Goal: Task Accomplishment & Management: Use online tool/utility

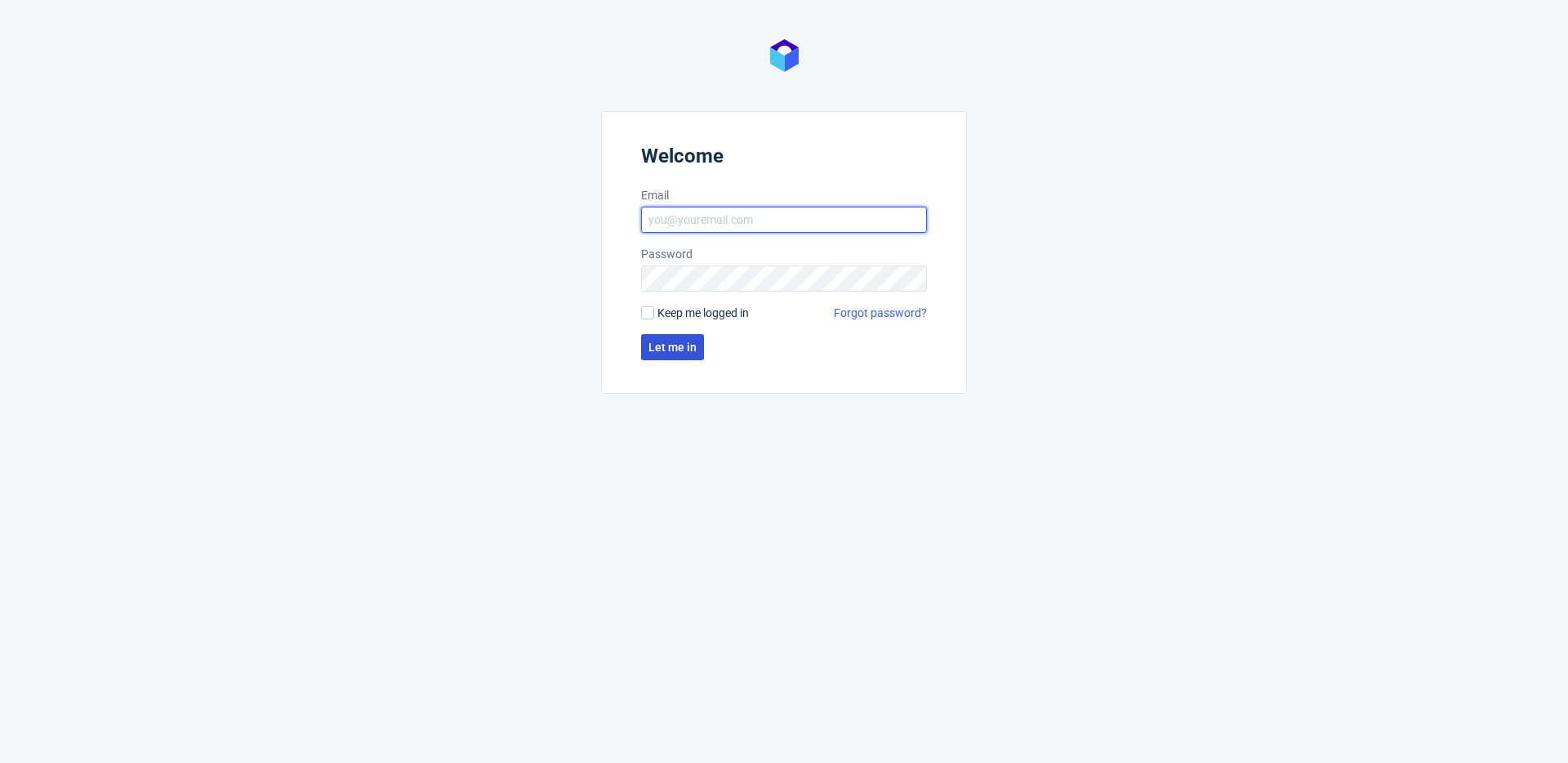
type input "[EMAIL_ADDRESS][DOMAIN_NAME]"
click at [669, 341] on span "Let me in" at bounding box center [672, 346] width 48 height 11
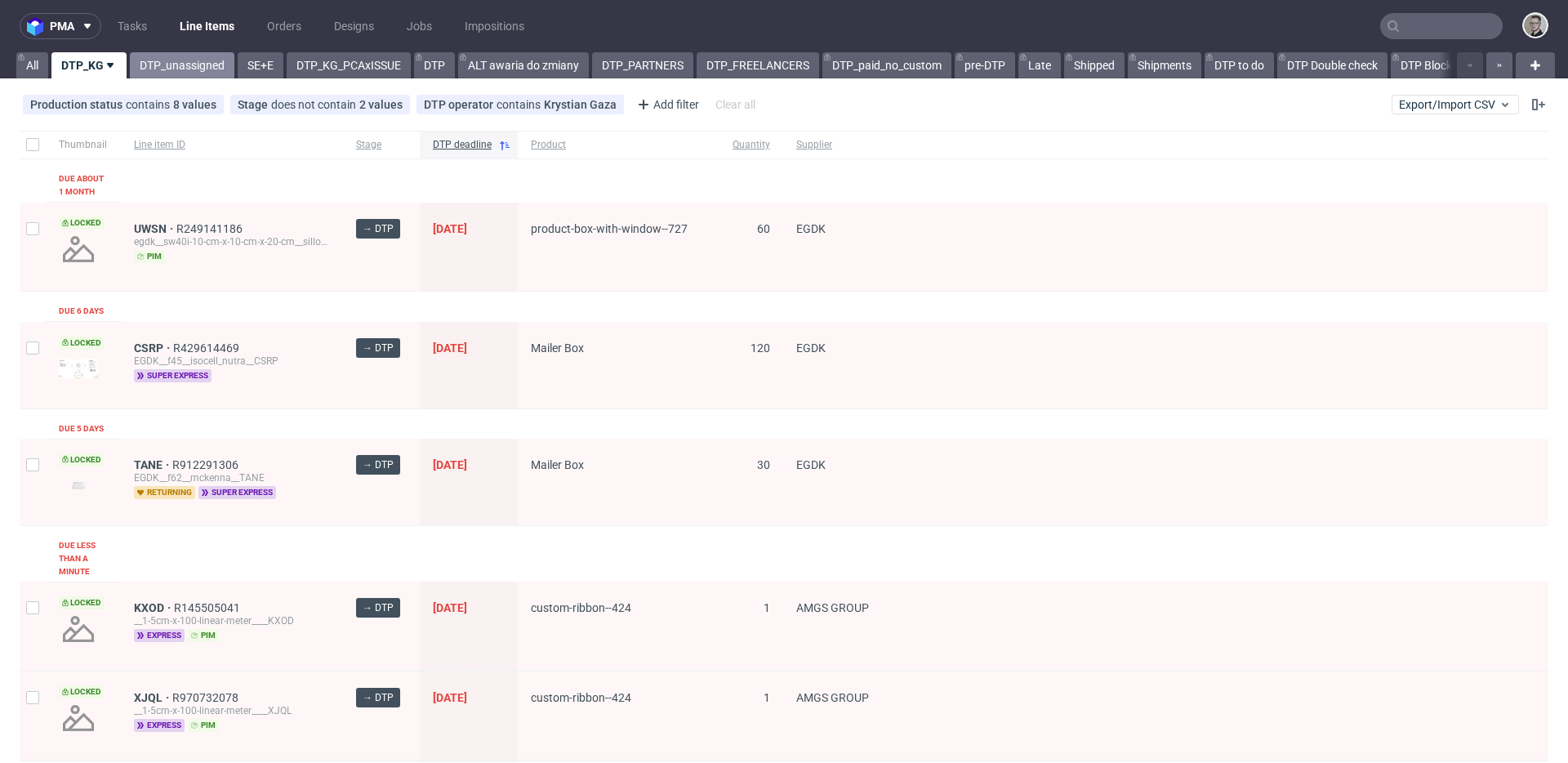
click at [169, 62] on link "DTP_unassigned" at bounding box center [183, 66] width 105 height 26
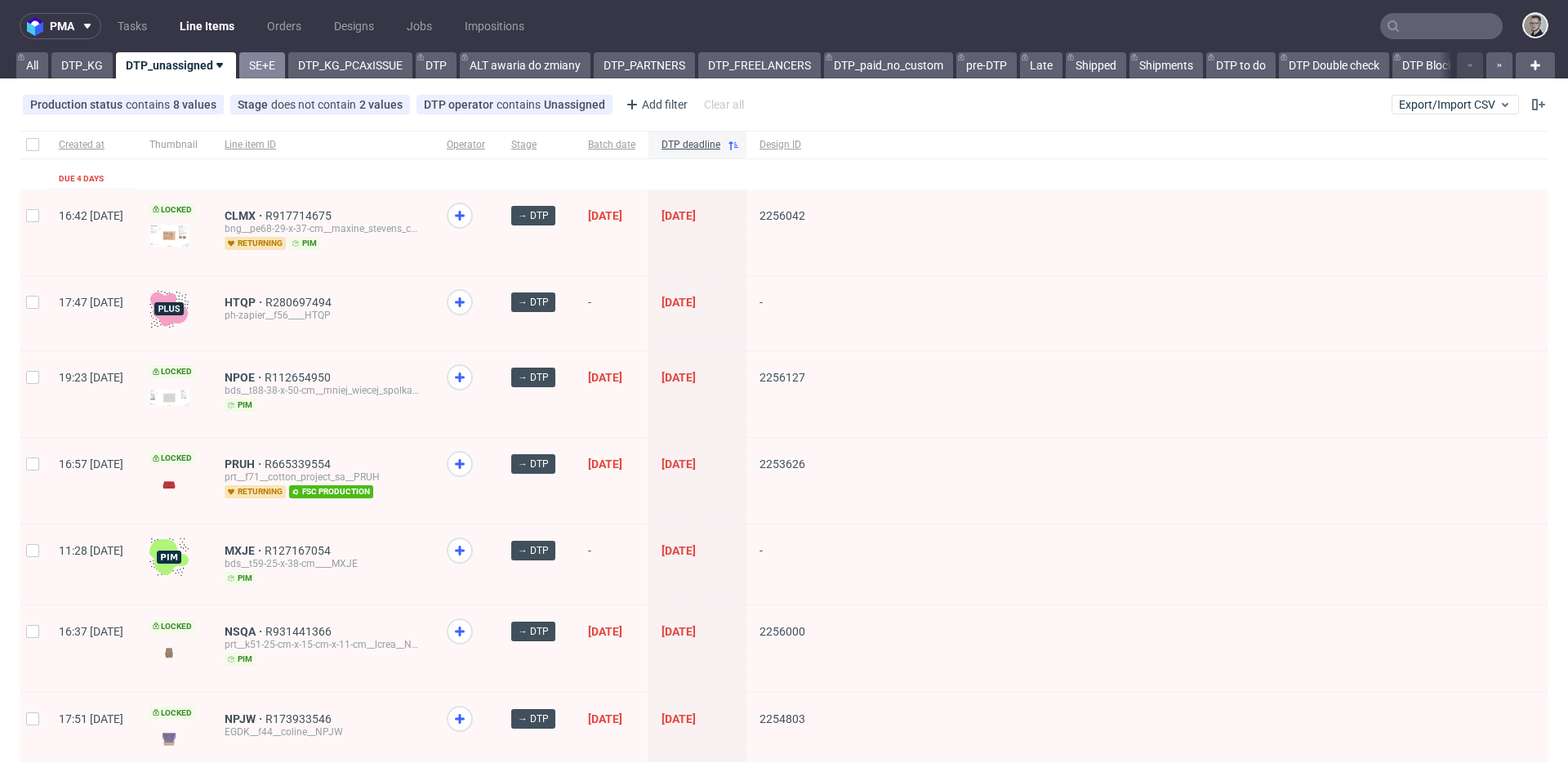
click at [271, 66] on link "SE+E" at bounding box center [262, 66] width 45 height 26
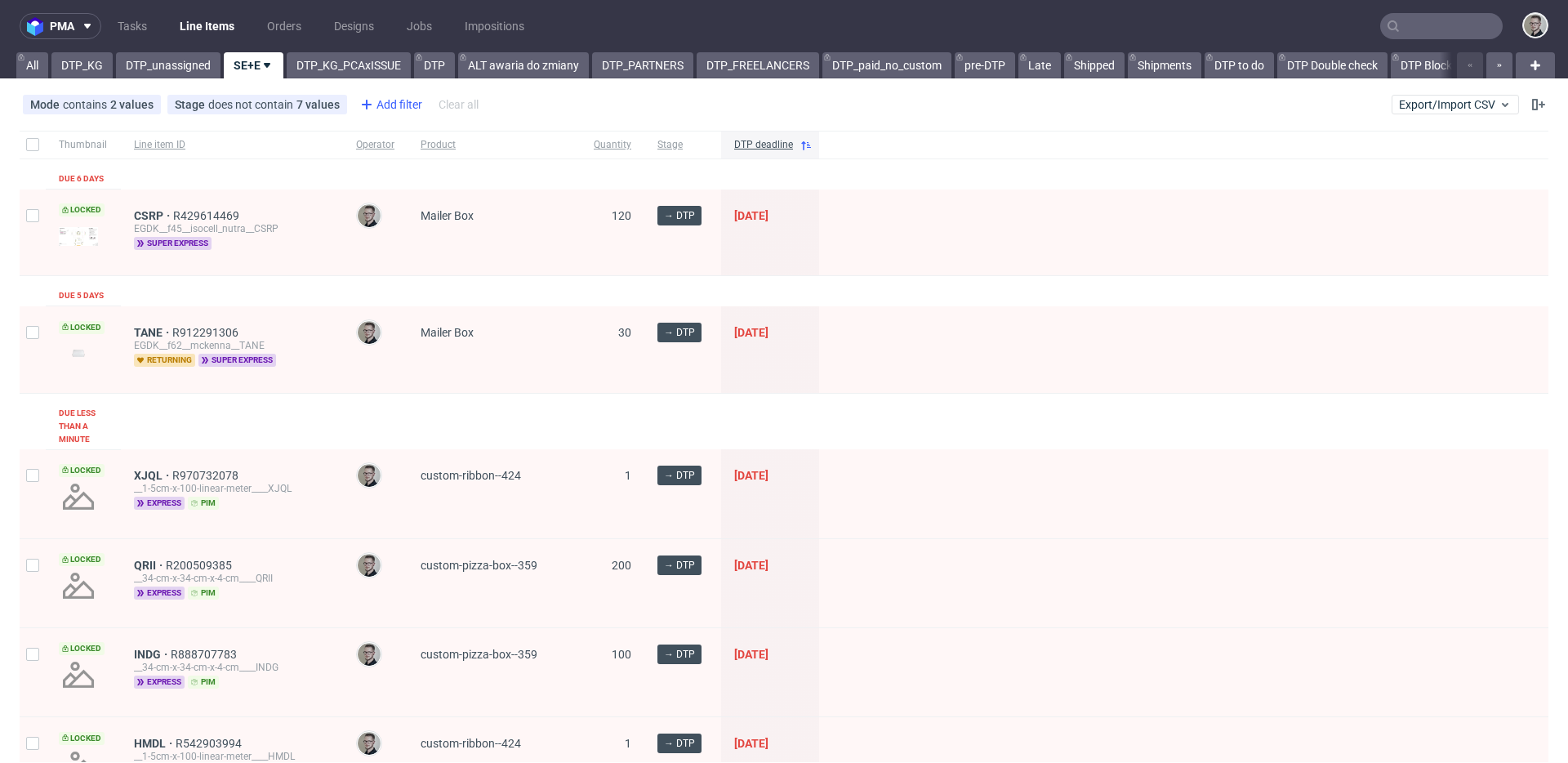
click at [382, 94] on div "Add filter" at bounding box center [389, 105] width 72 height 26
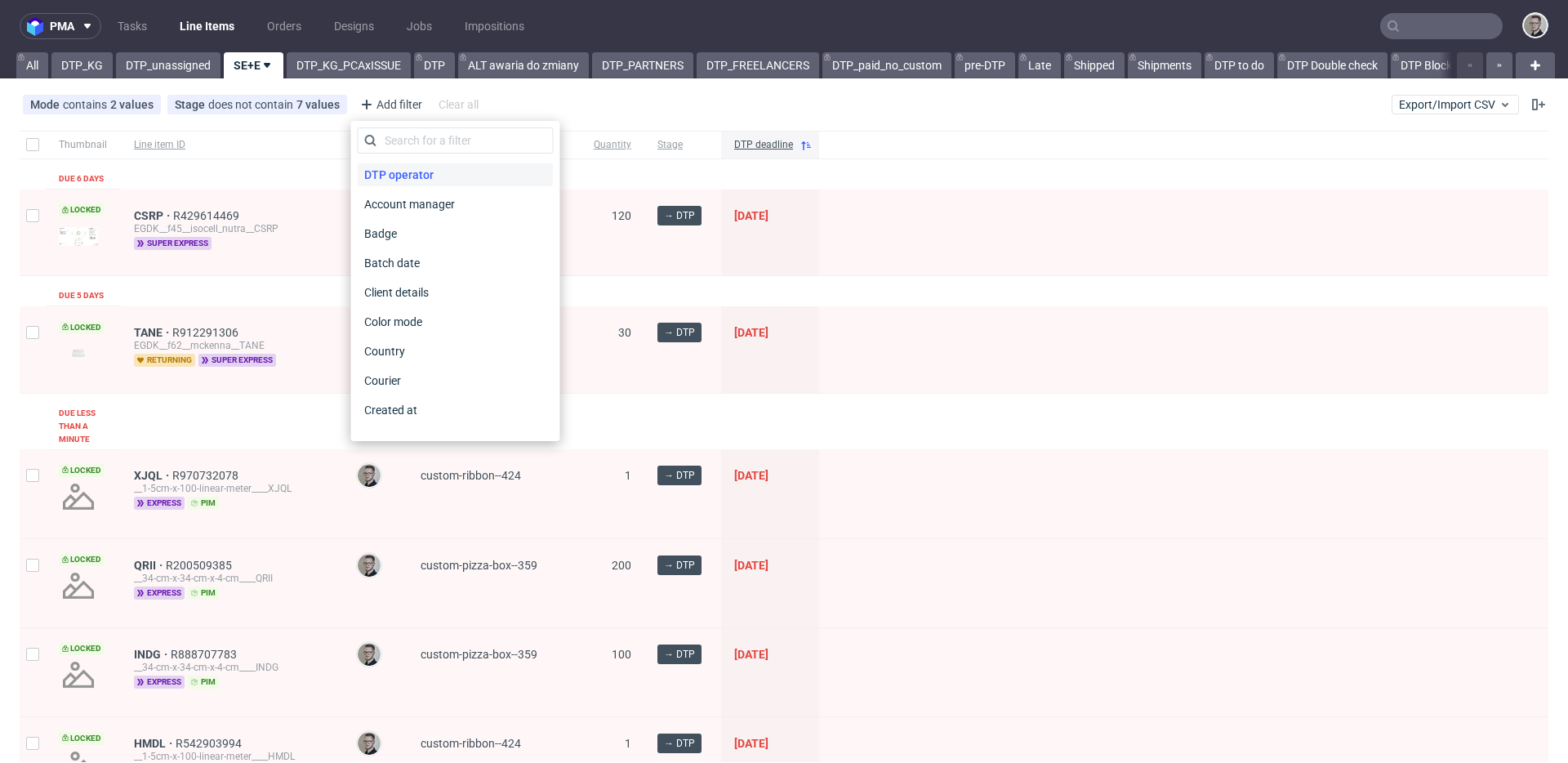
click at [401, 171] on span "DTP operator" at bounding box center [399, 175] width 82 height 23
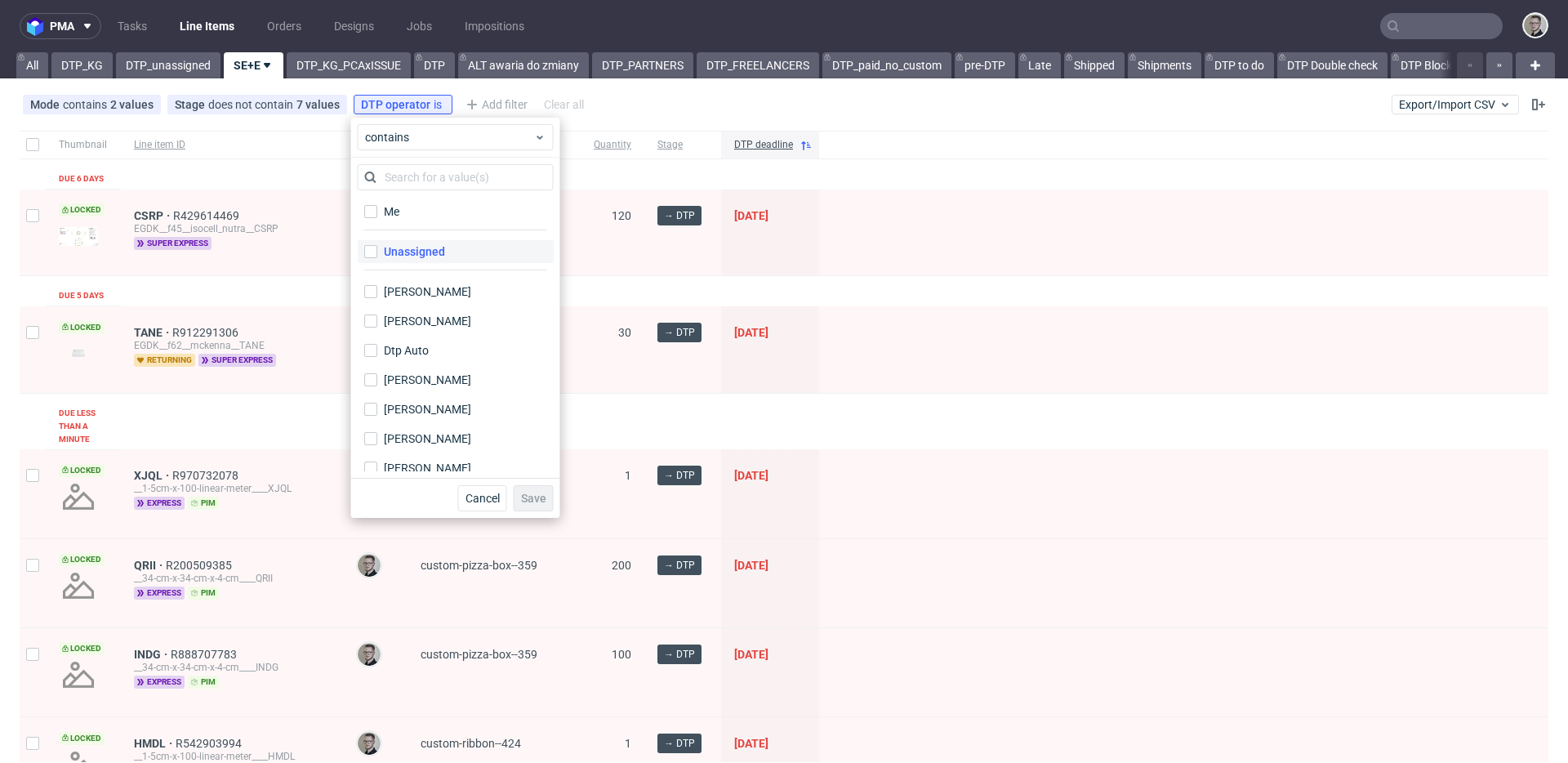
click at [438, 251] on div "Unassigned" at bounding box center [415, 251] width 61 height 17
click at [377, 251] on input "Unassigned" at bounding box center [371, 251] width 13 height 13
checkbox input "true"
click at [526, 494] on span "Save" at bounding box center [533, 498] width 25 height 11
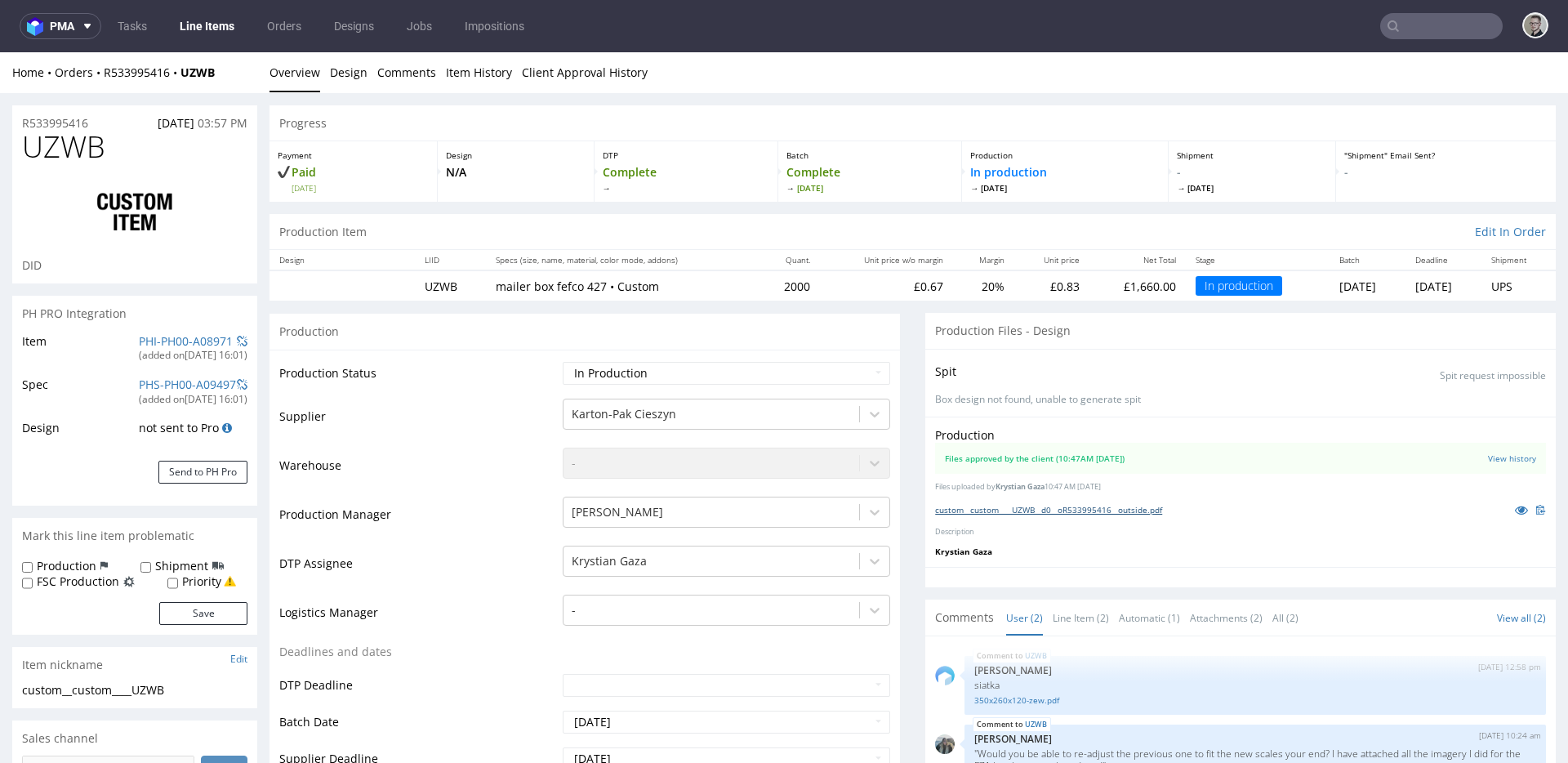
click at [1146, 512] on link "custom__custom____UZWB__d0__oR533995416__outside.pdf" at bounding box center [1049, 509] width 227 height 11
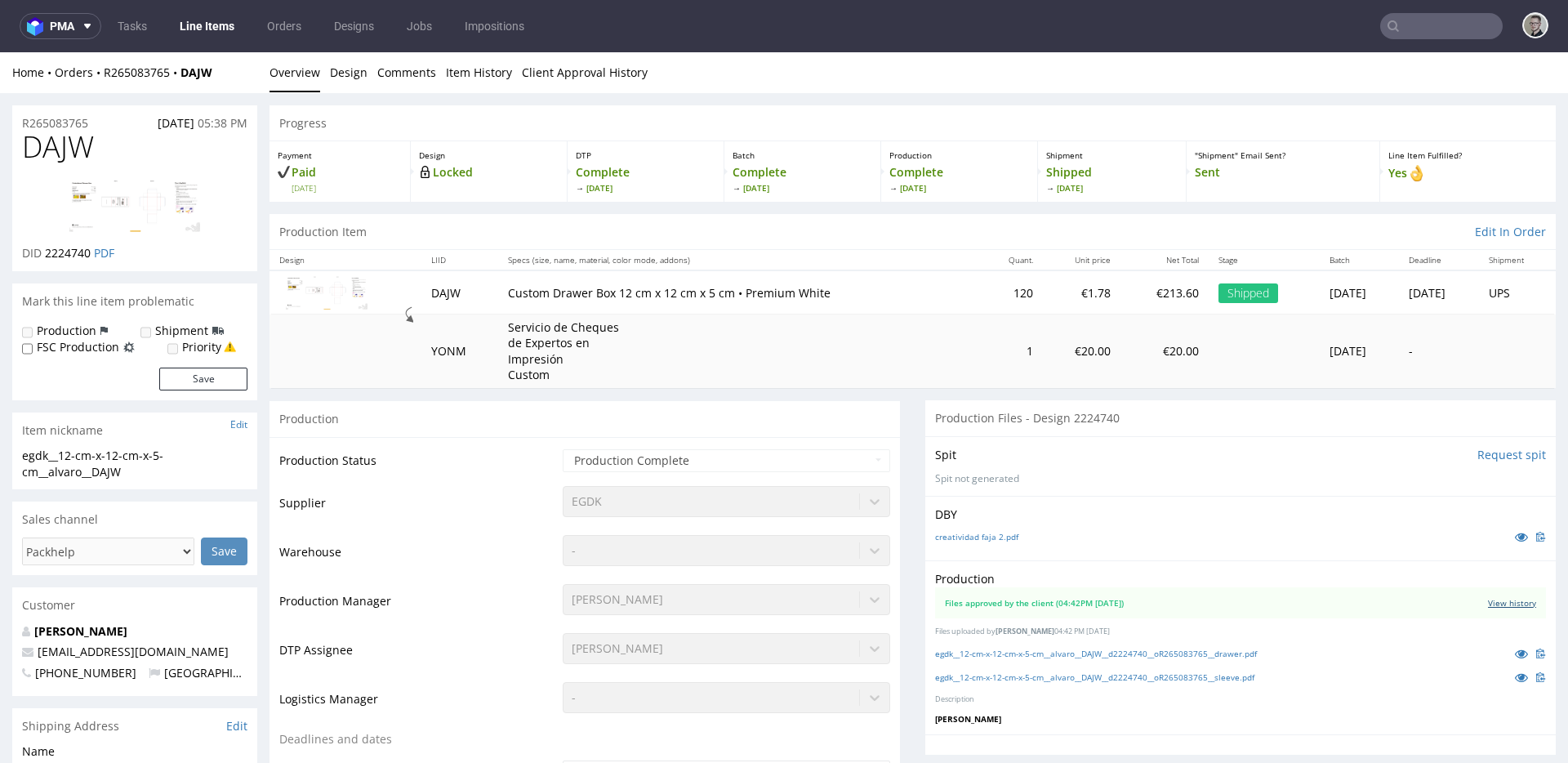
click at [1495, 605] on link "View history" at bounding box center [1512, 603] width 48 height 11
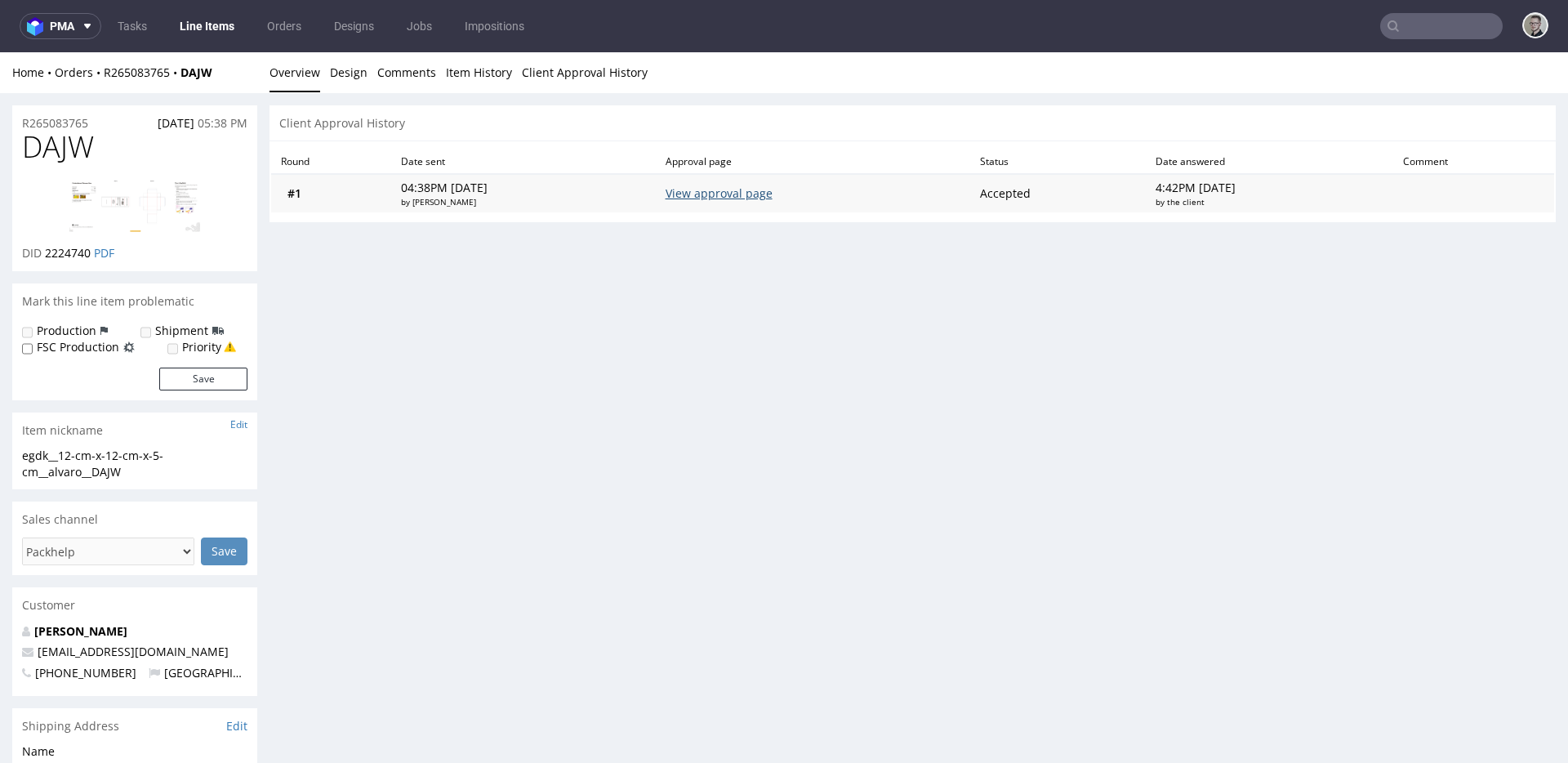
click at [709, 192] on link "View approval page" at bounding box center [719, 193] width 107 height 16
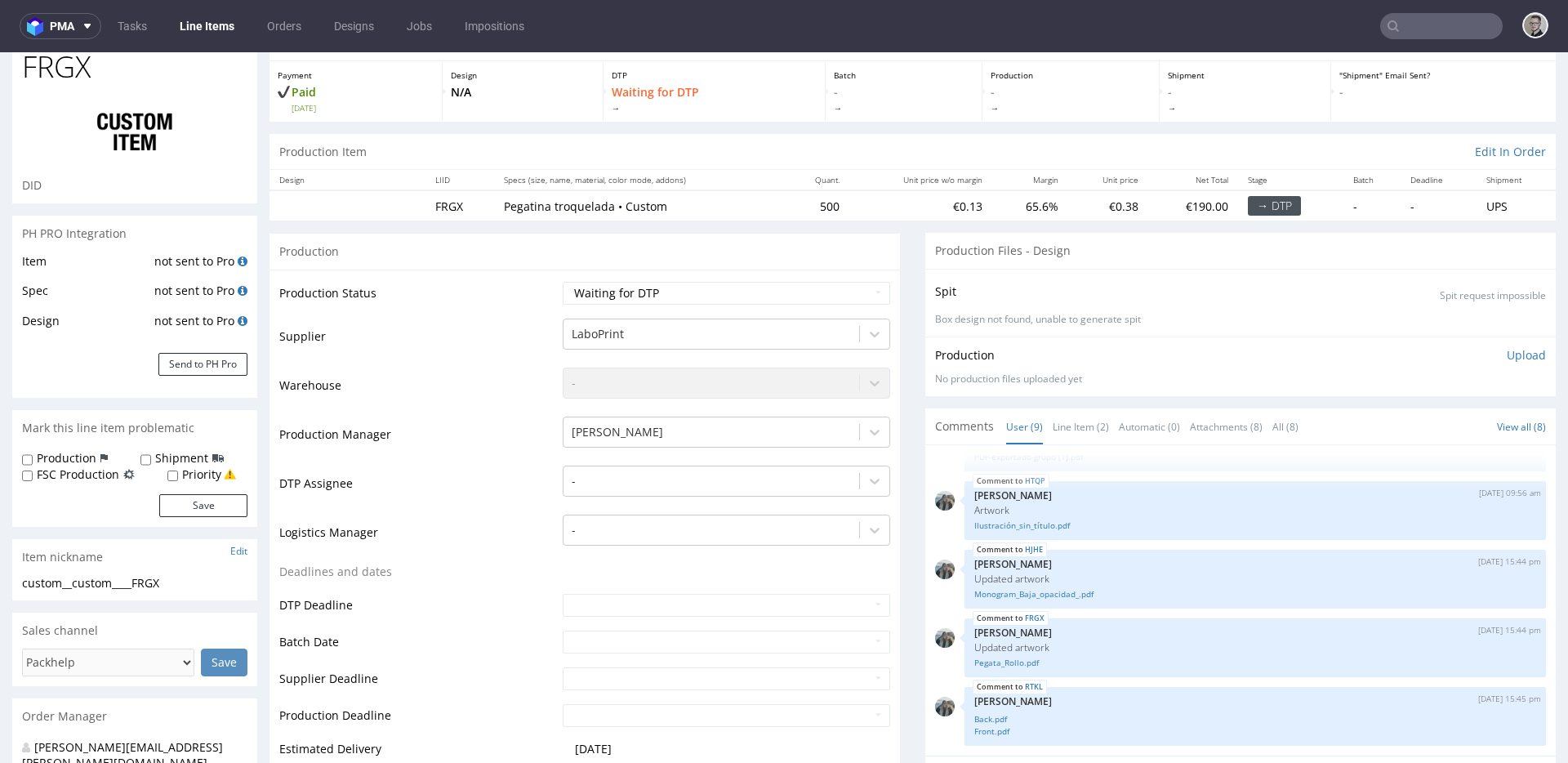
scroll to position [274, 0]
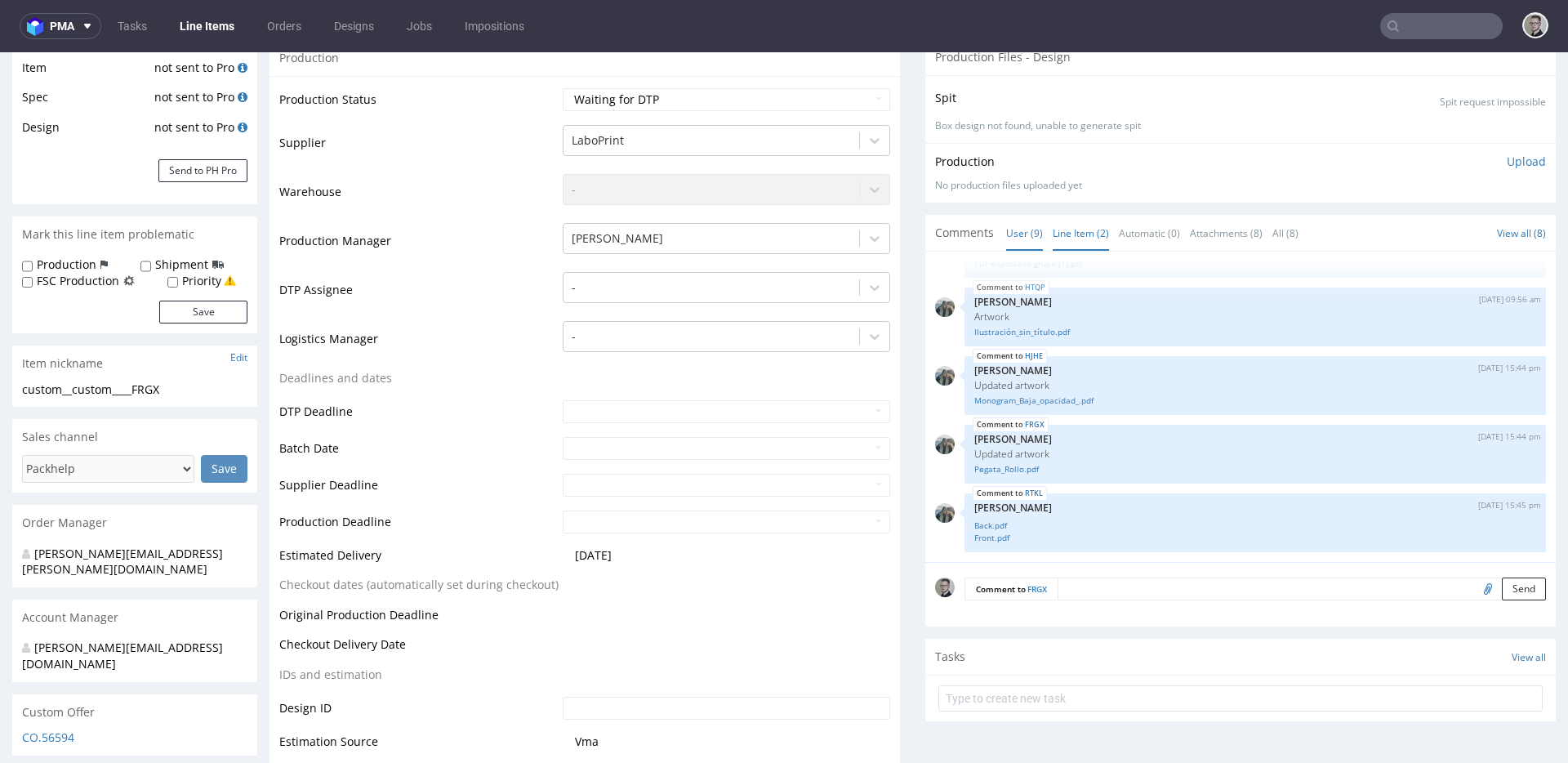
click at [1087, 238] on link "Line Item (2)" at bounding box center [1081, 234] width 56 height 35
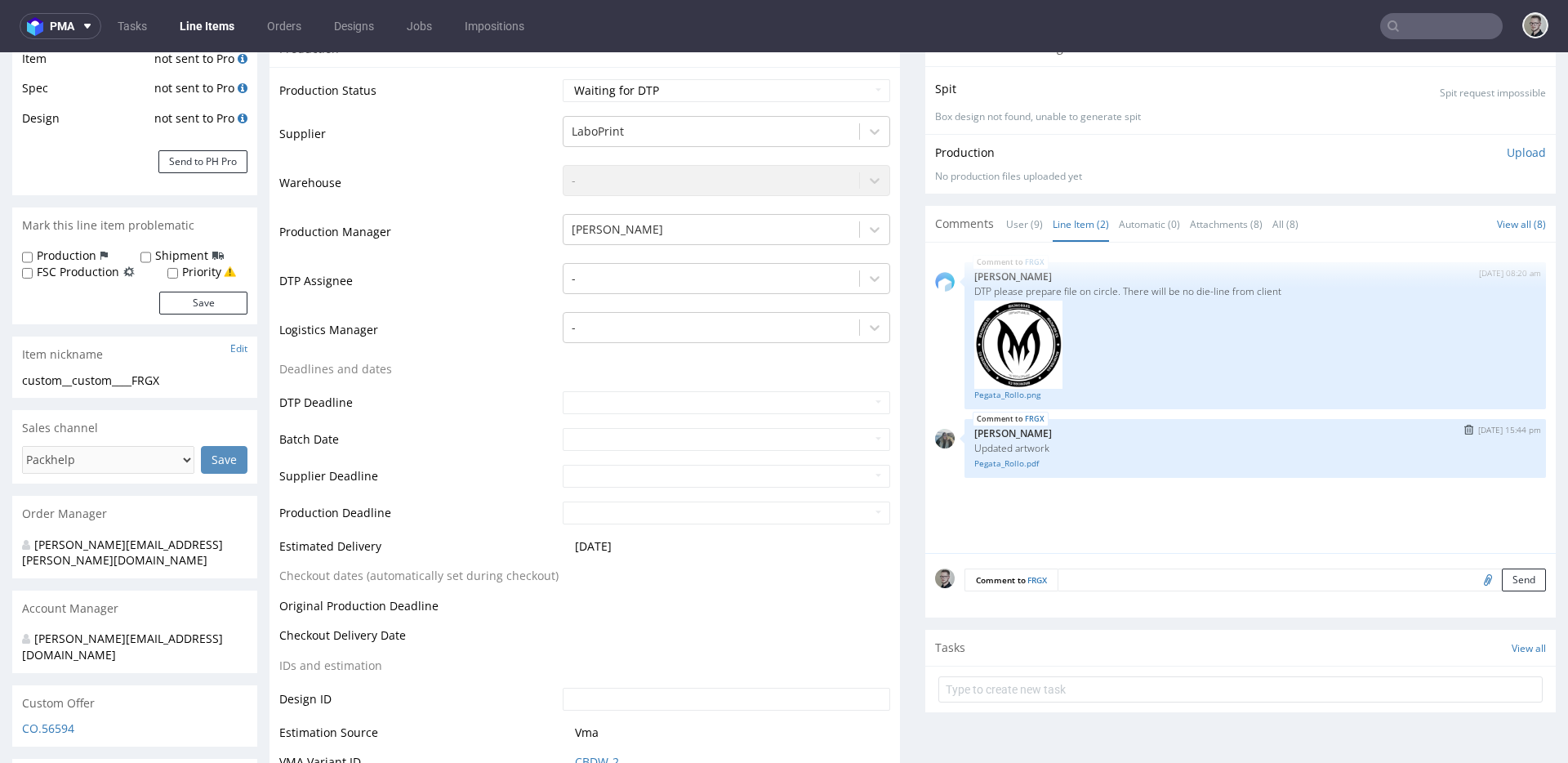
scroll to position [295, 0]
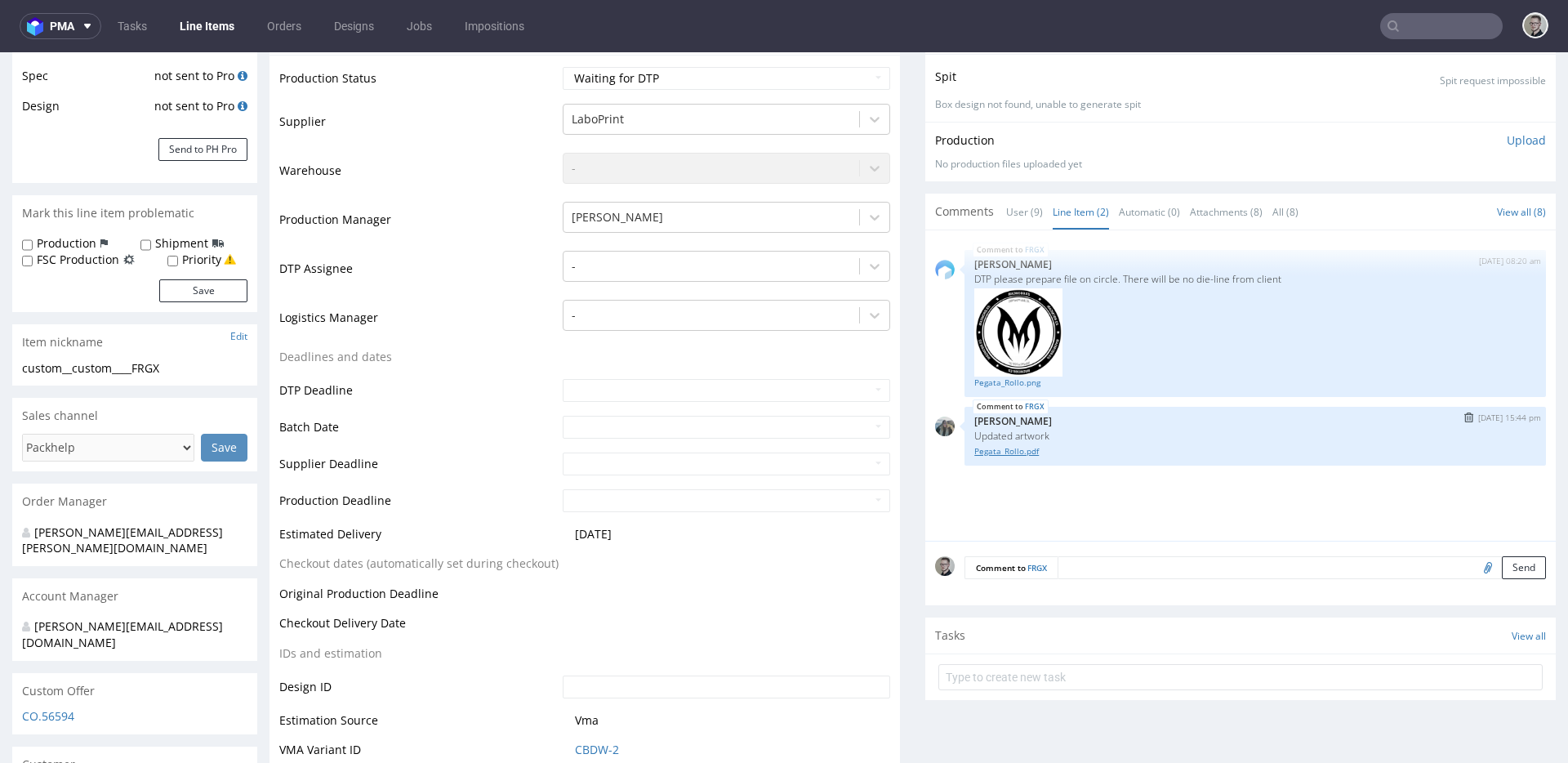
click at [1004, 446] on link "Pegata_Rollo.pdf" at bounding box center [1255, 452] width 562 height 12
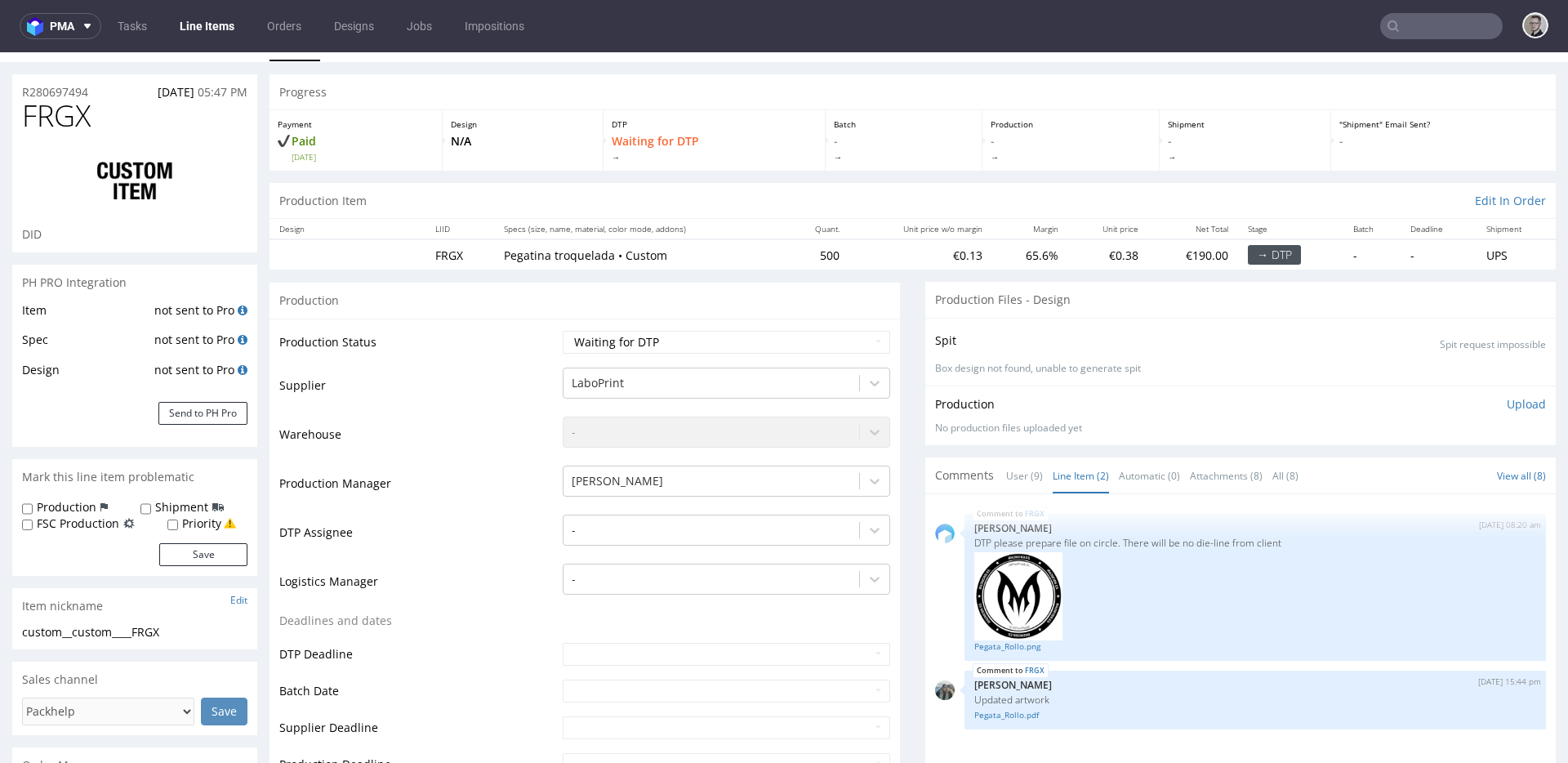
scroll to position [0, 0]
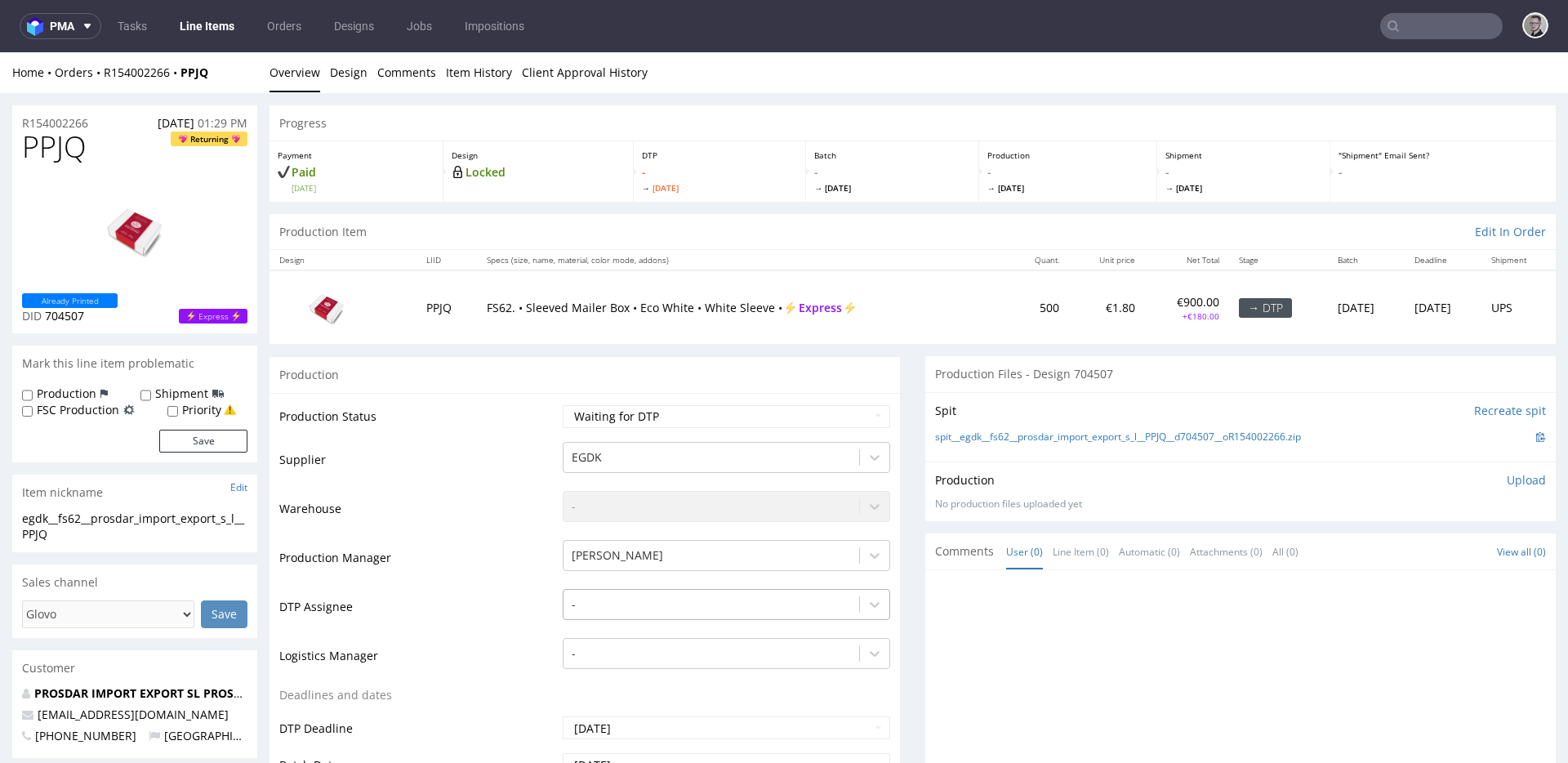
click at [580, 598] on div "-" at bounding box center [727, 600] width 328 height 23
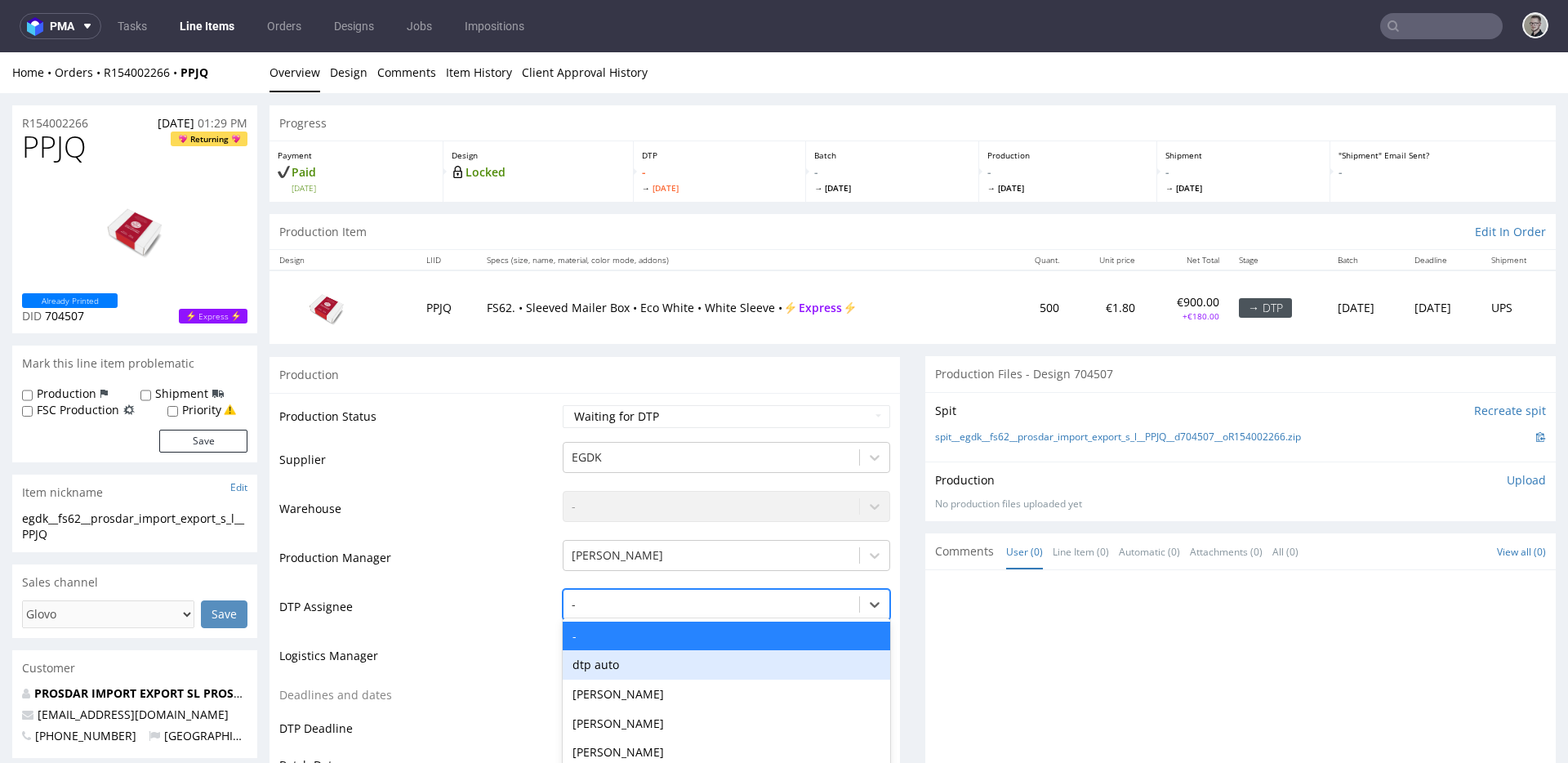
scroll to position [107, 0]
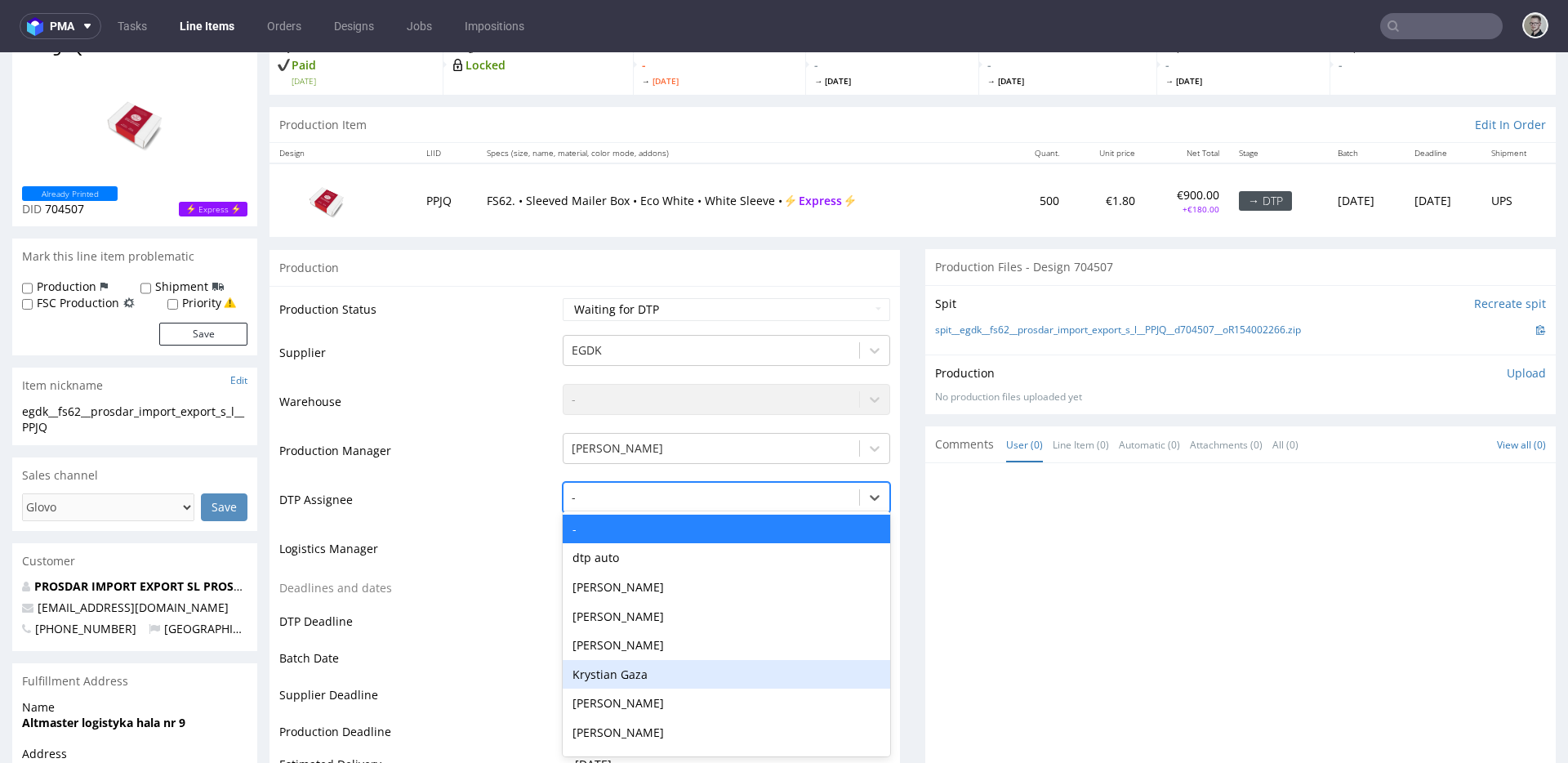
click at [623, 672] on div "Krystian Gaza" at bounding box center [727, 676] width 328 height 30
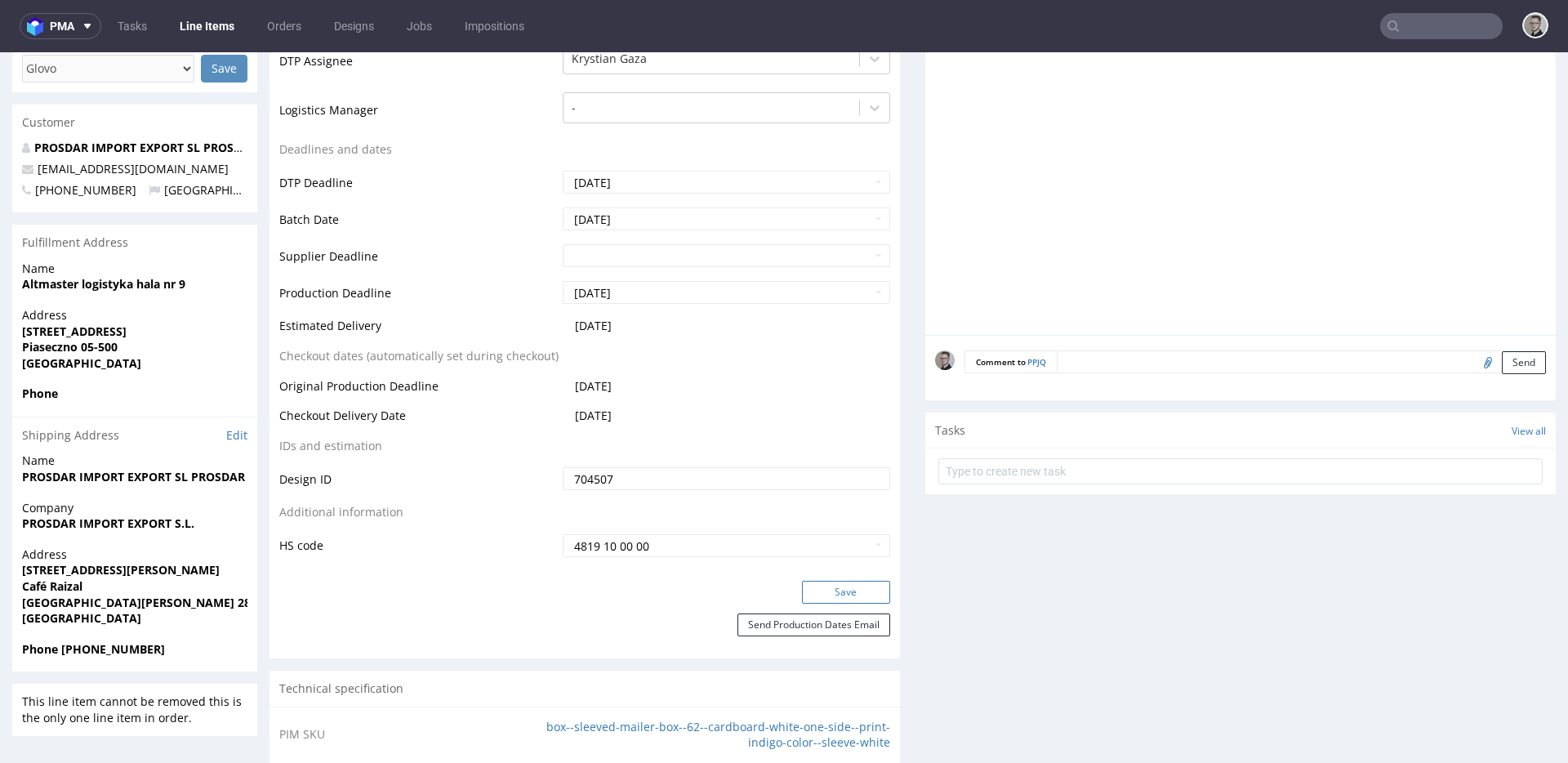
click at [847, 600] on button "Save" at bounding box center [846, 592] width 88 height 23
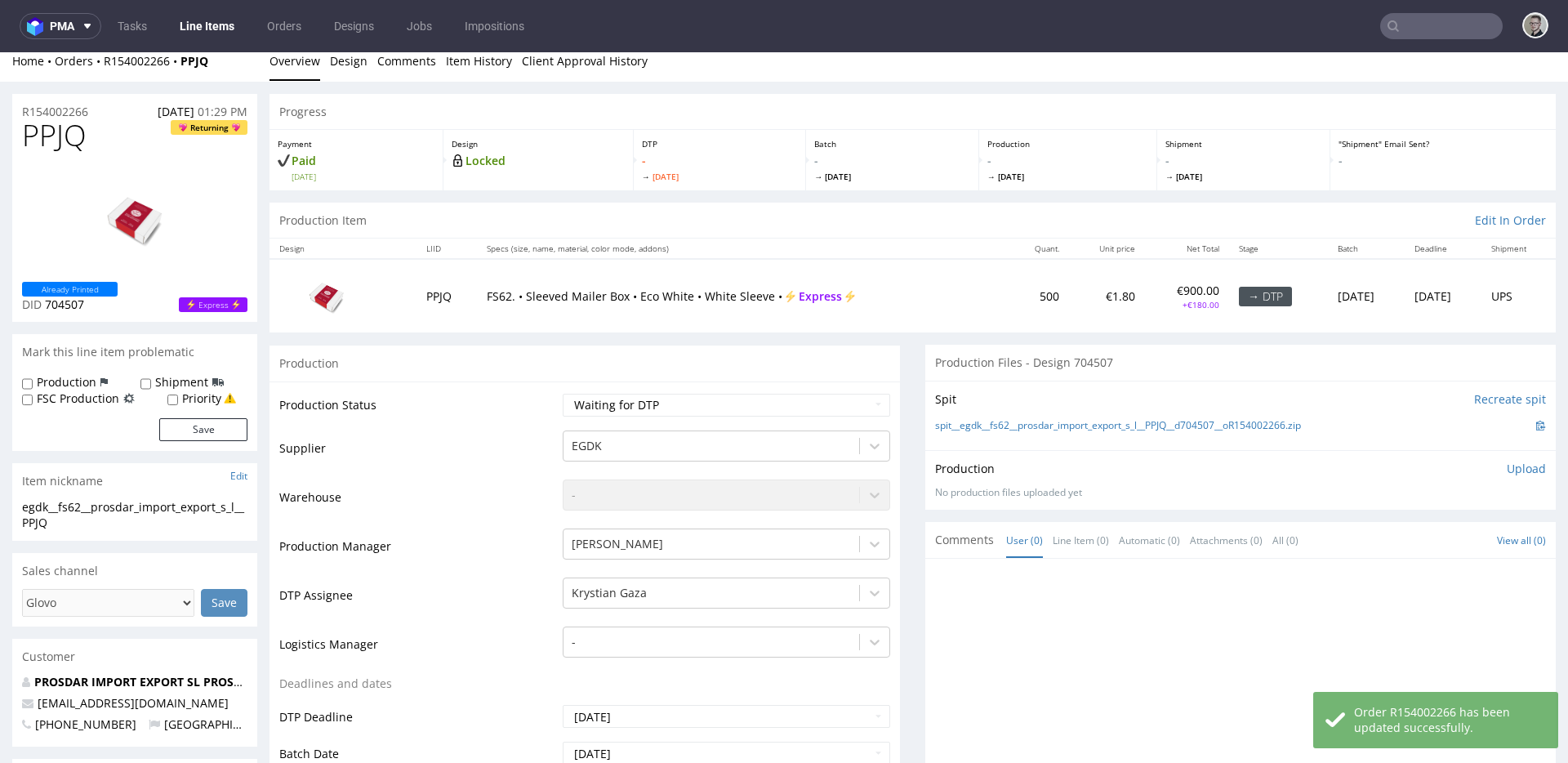
scroll to position [0, 0]
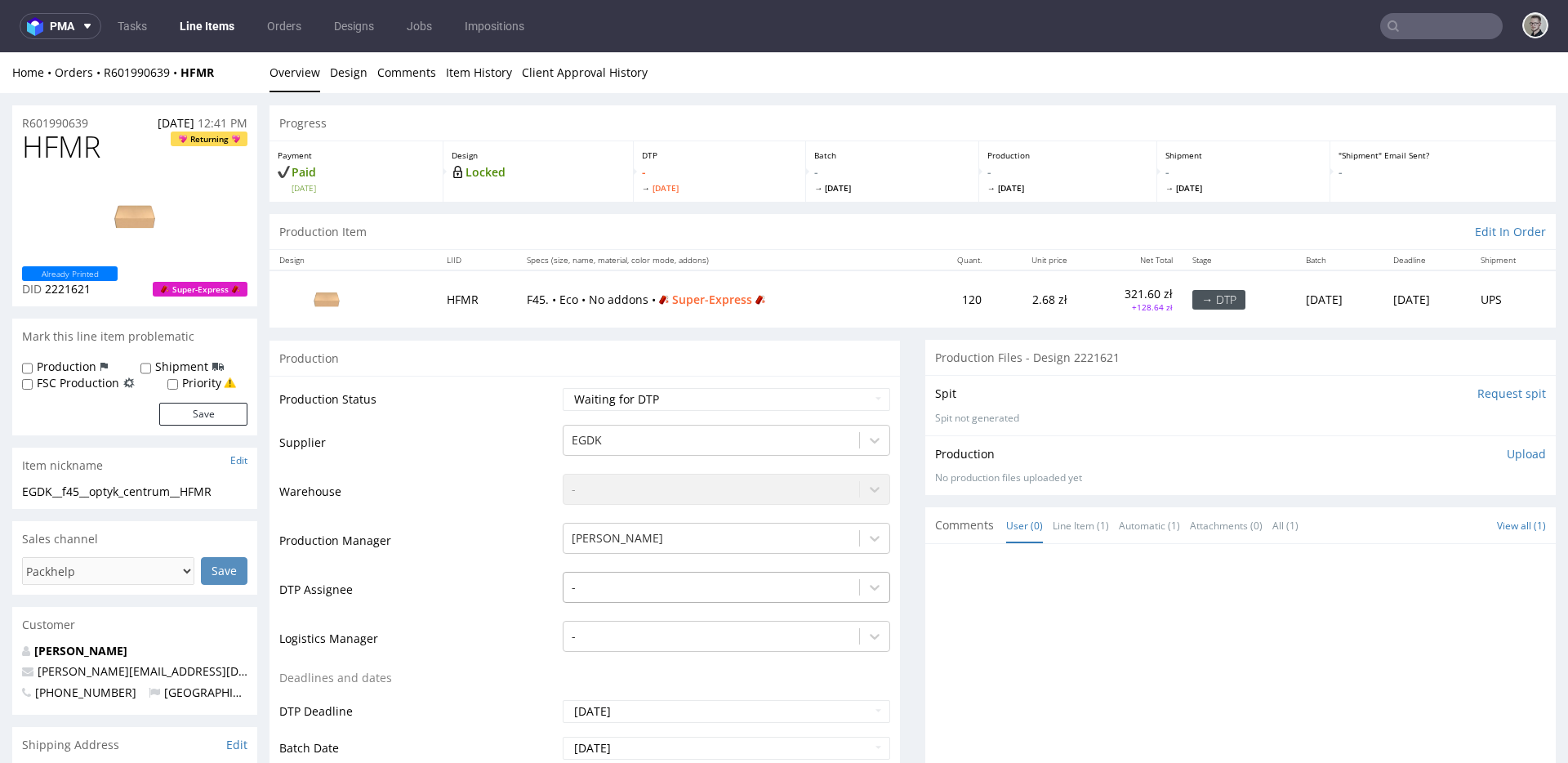
click at [650, 573] on div "-" at bounding box center [727, 584] width 328 height 23
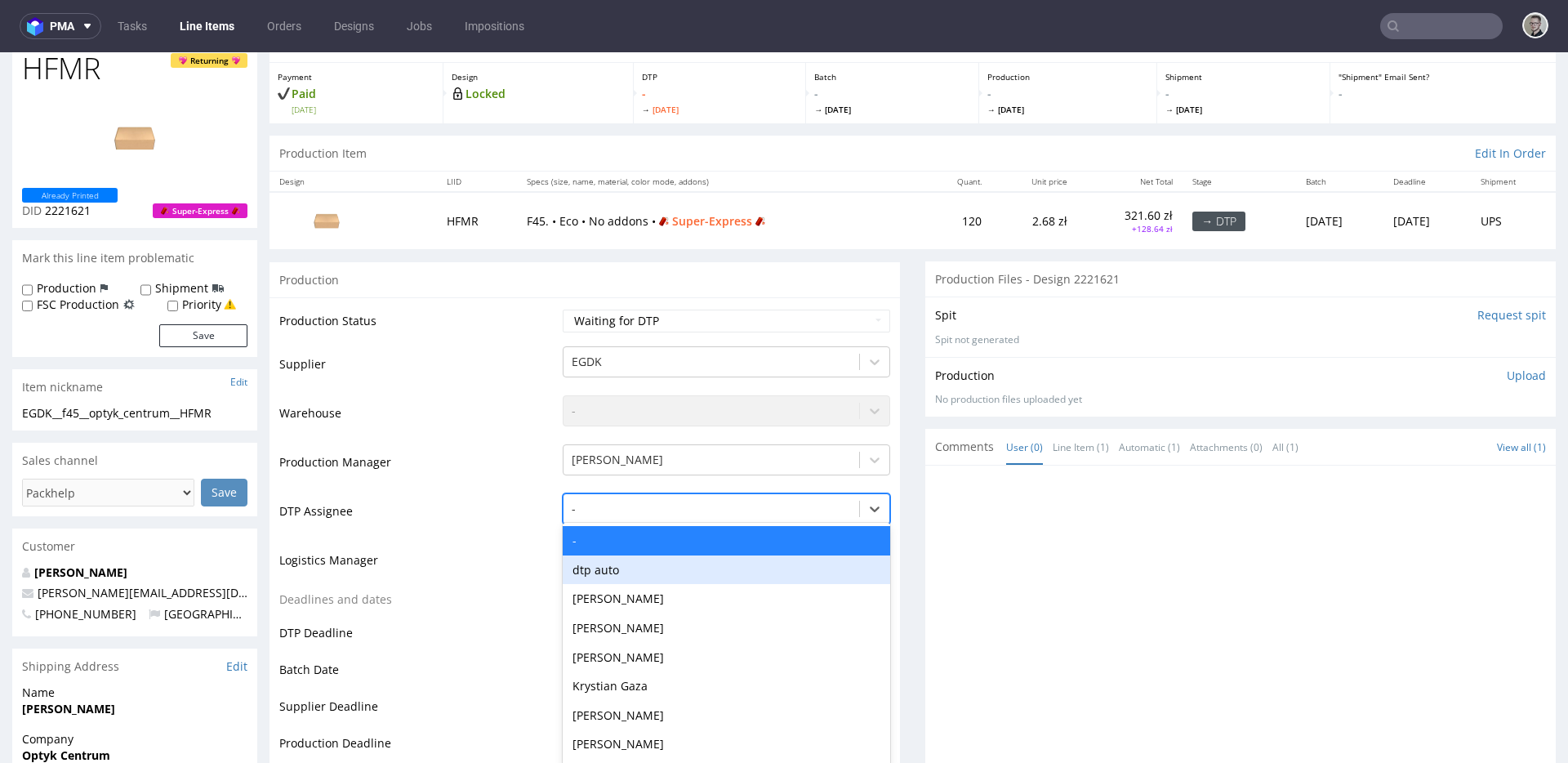
scroll to position [90, 0]
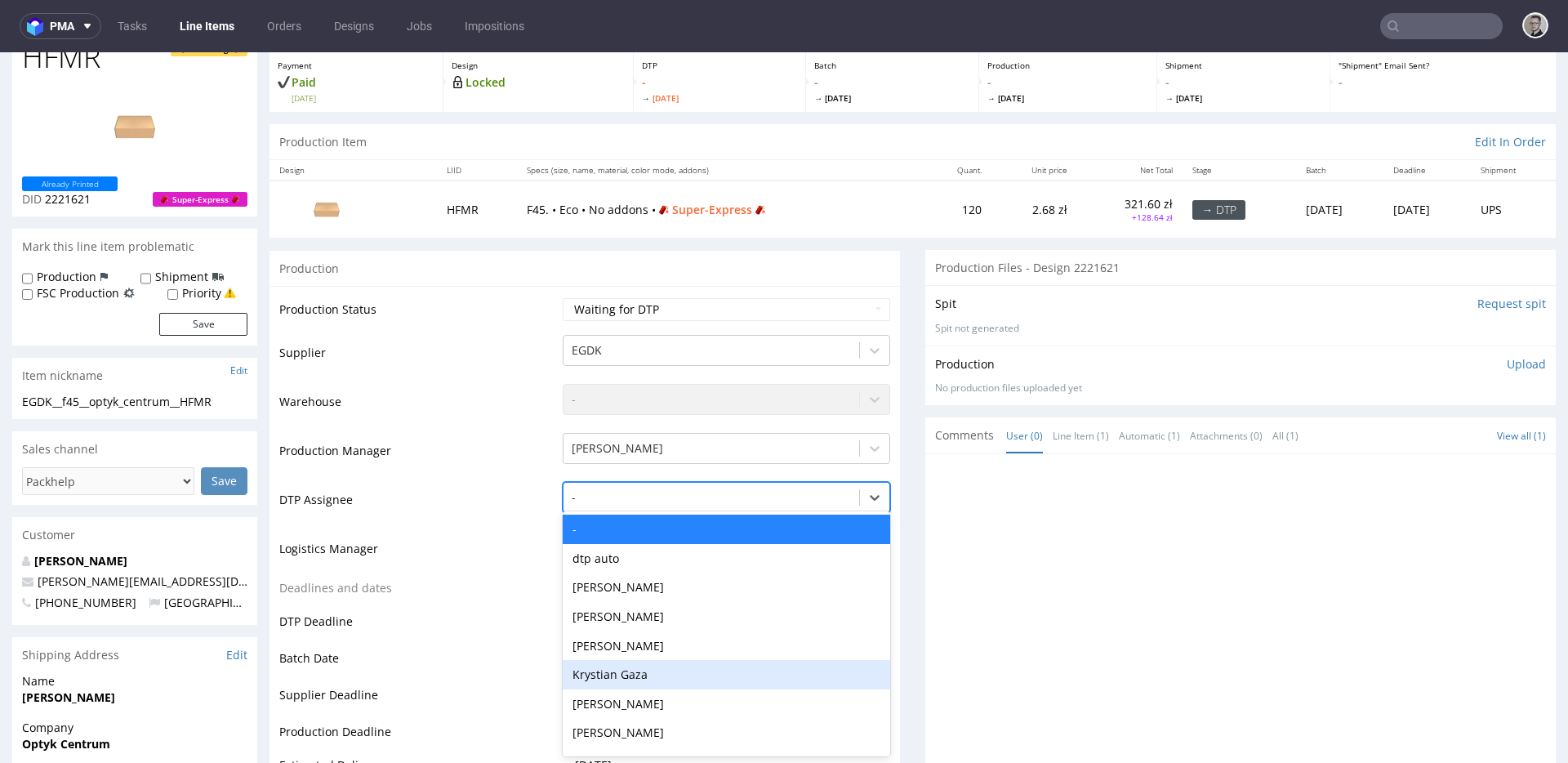
click at [628, 665] on div "Krystian Gaza" at bounding box center [727, 676] width 328 height 30
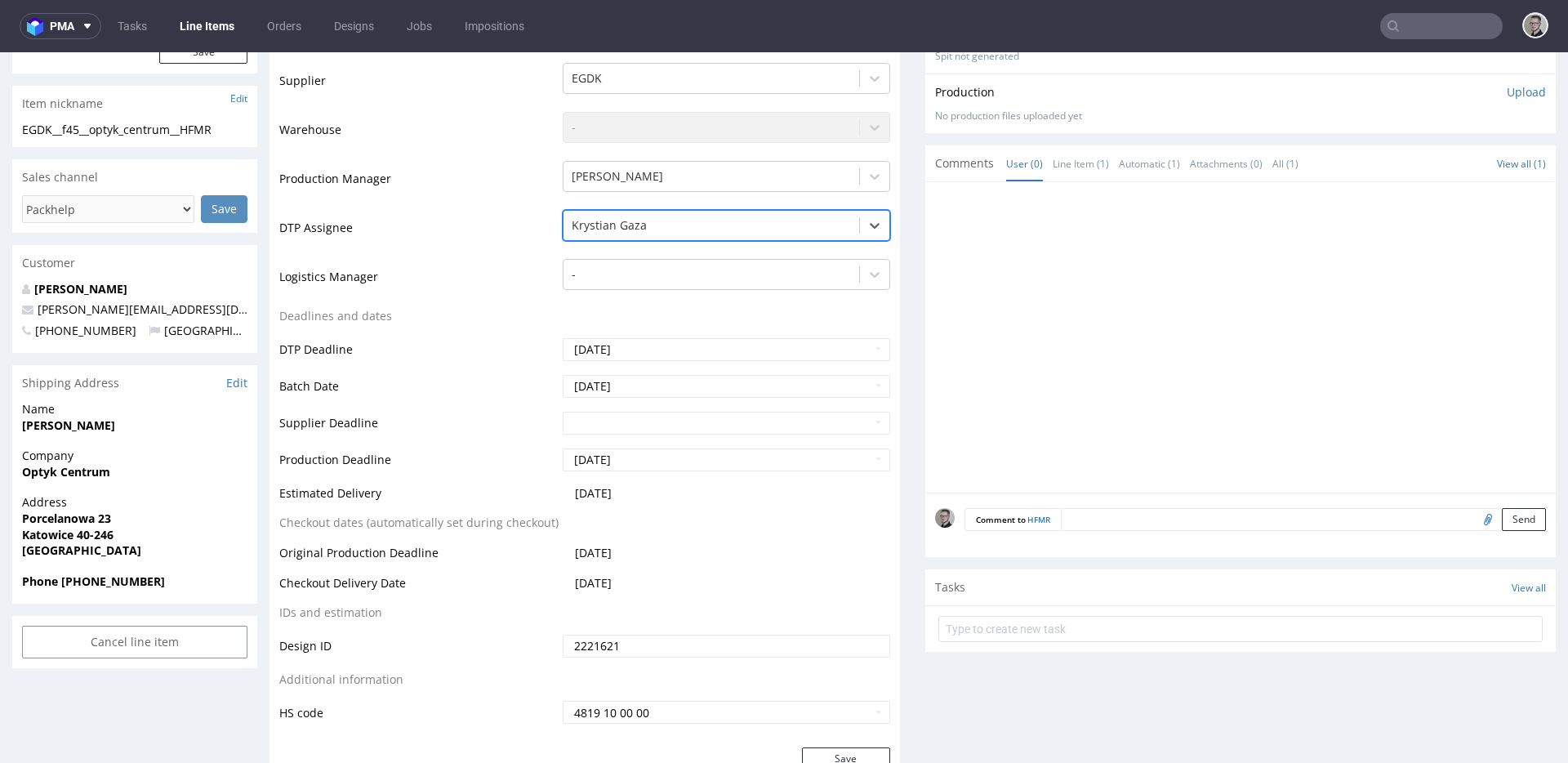
scroll to position [591, 0]
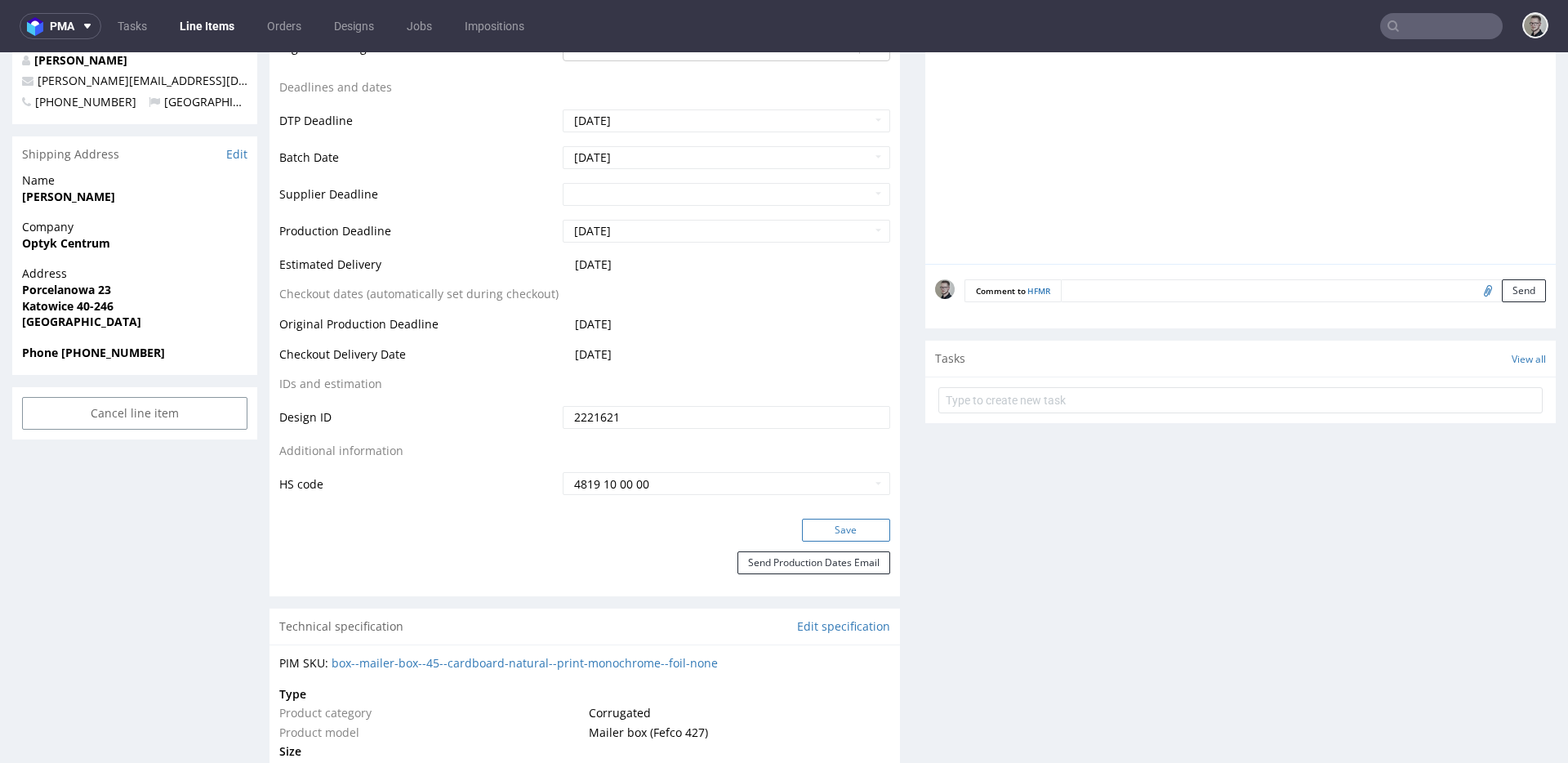
click at [823, 527] on button "Save" at bounding box center [846, 530] width 88 height 23
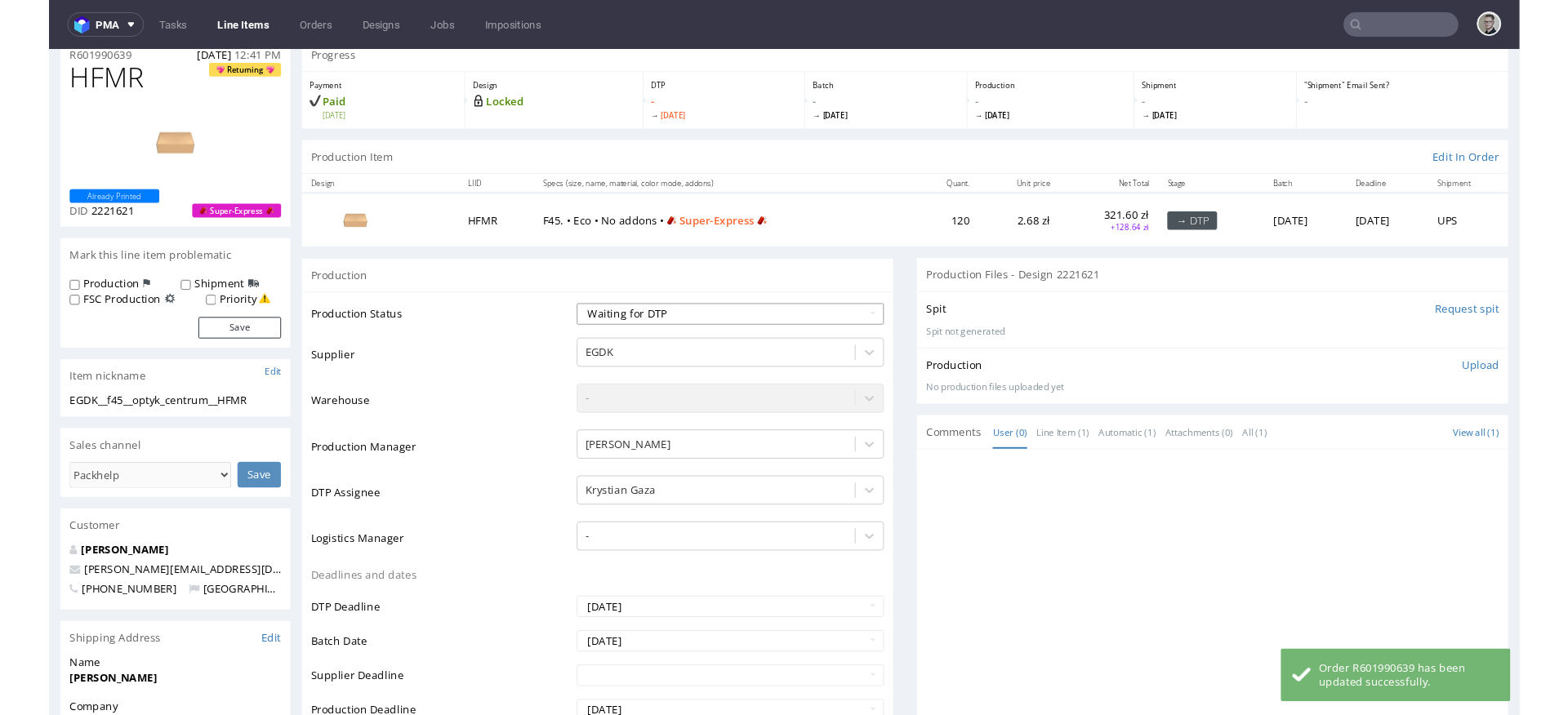
scroll to position [0, 0]
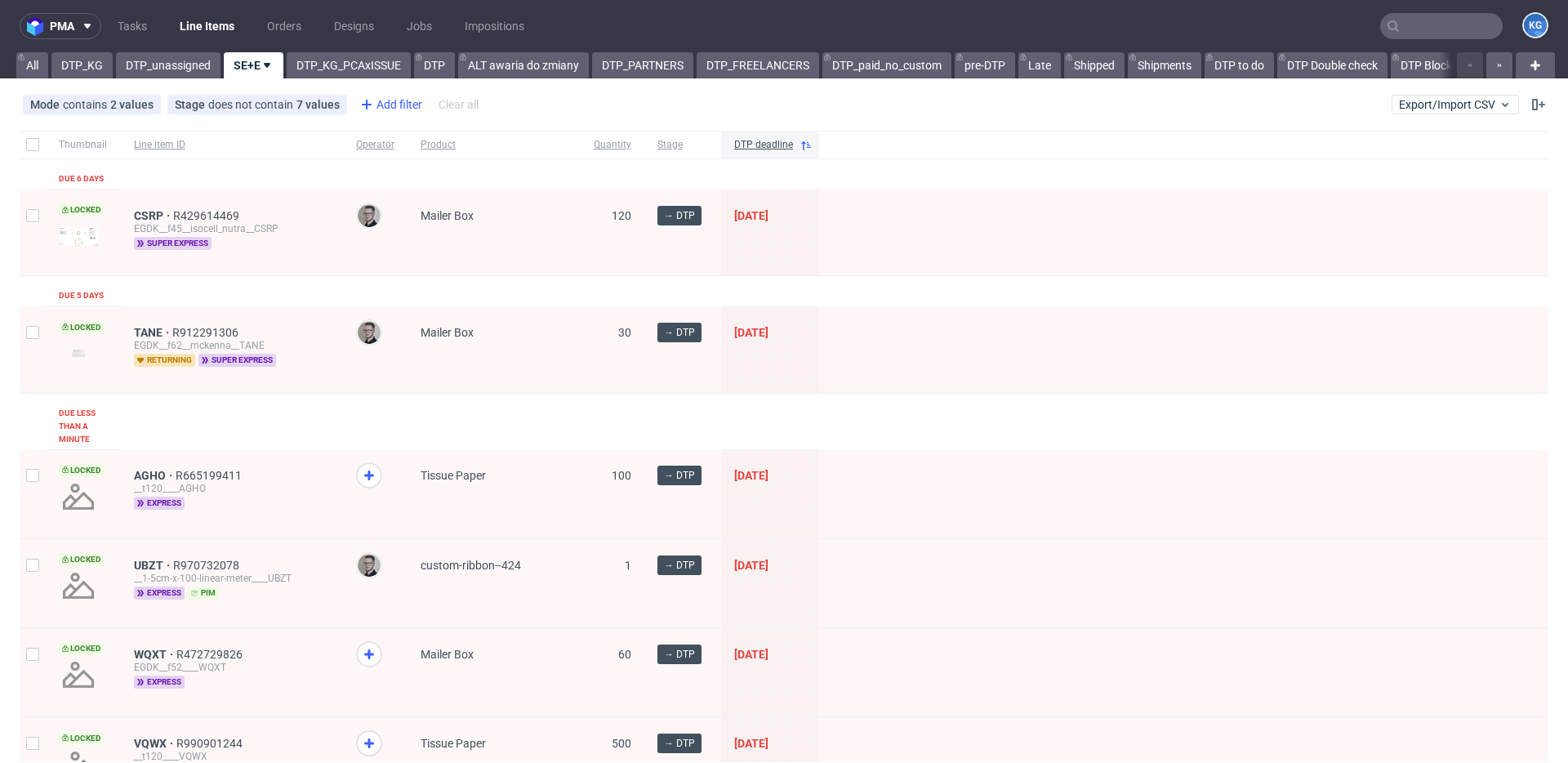
click at [390, 102] on div "Add filter" at bounding box center [389, 105] width 72 height 26
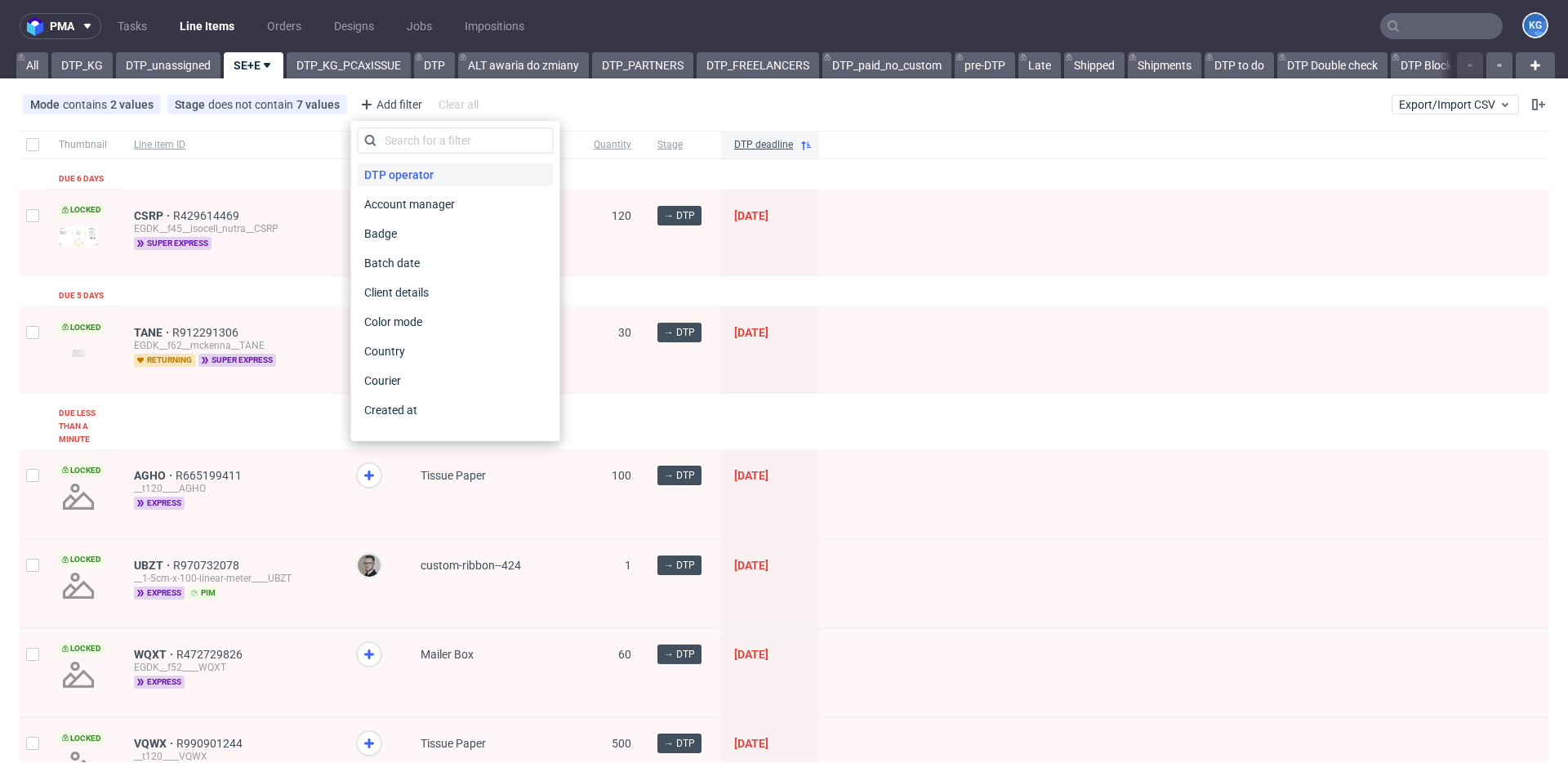
click at [416, 179] on span "DTP operator" at bounding box center [399, 175] width 82 height 23
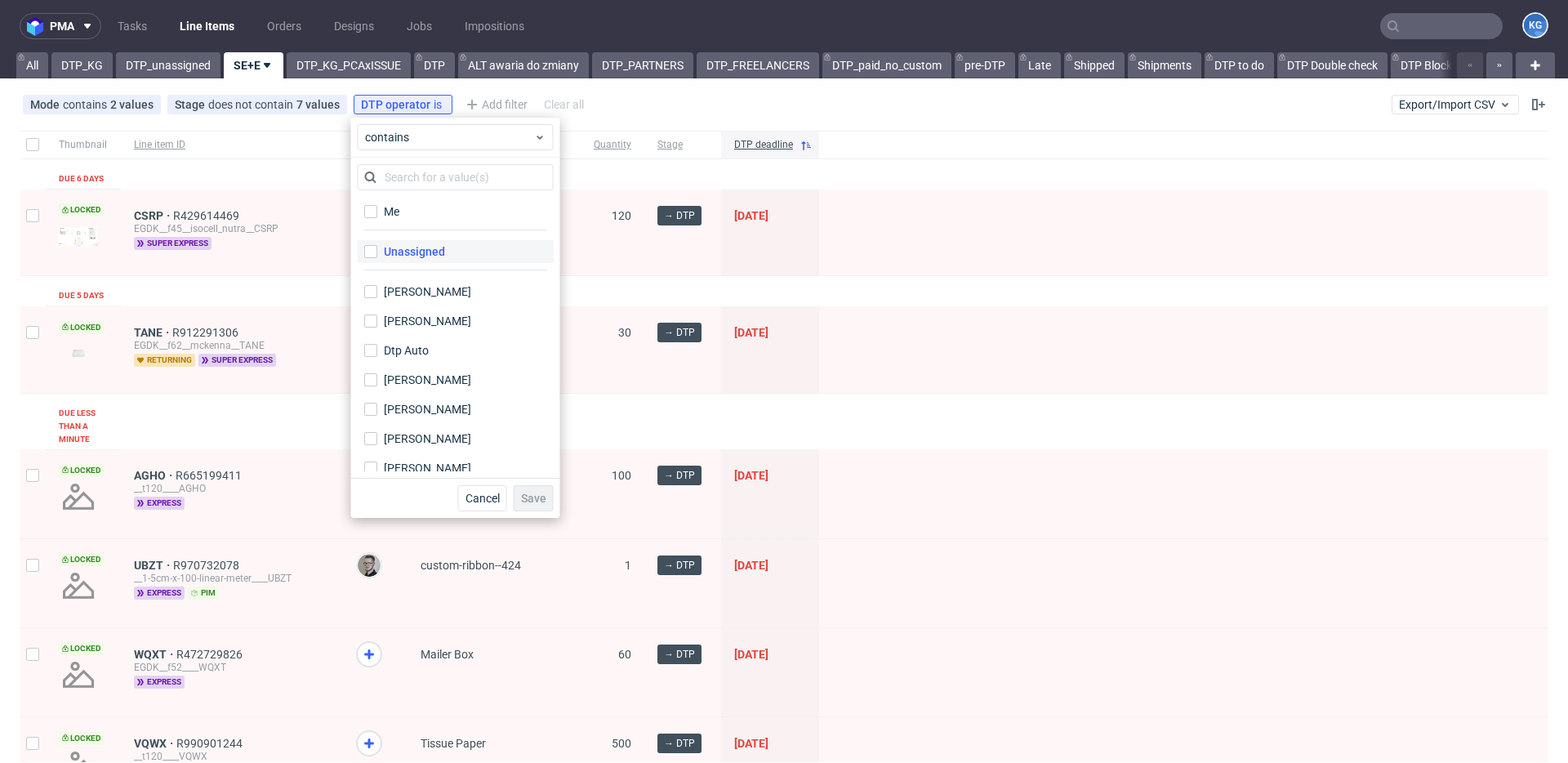
click at [480, 249] on label "Unassigned" at bounding box center [456, 252] width 196 height 23
click at [377, 249] on input "Unassigned" at bounding box center [371, 251] width 13 height 13
checkbox input "true"
click at [540, 493] on span "Save" at bounding box center [533, 498] width 25 height 11
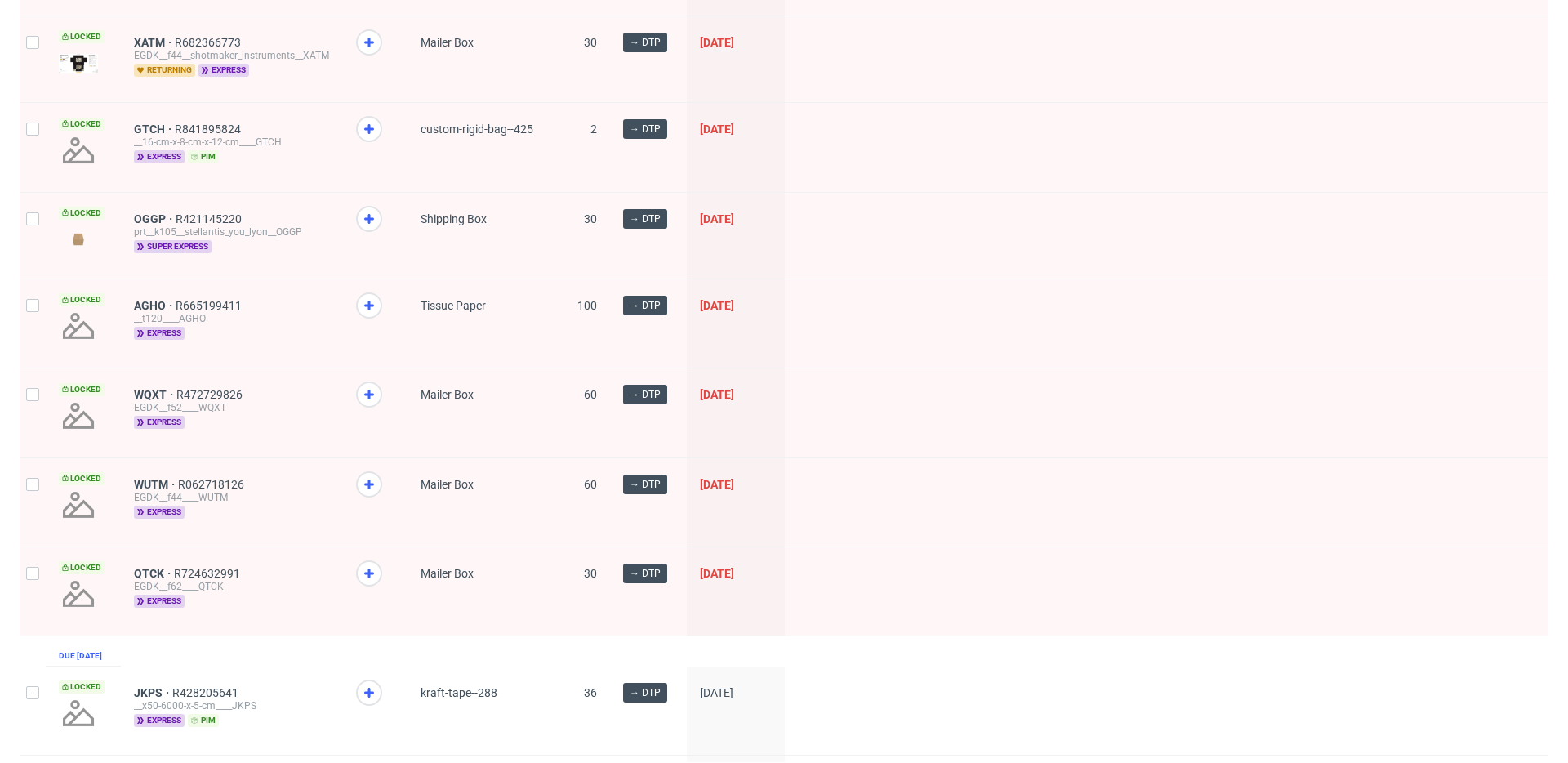
scroll to position [842, 0]
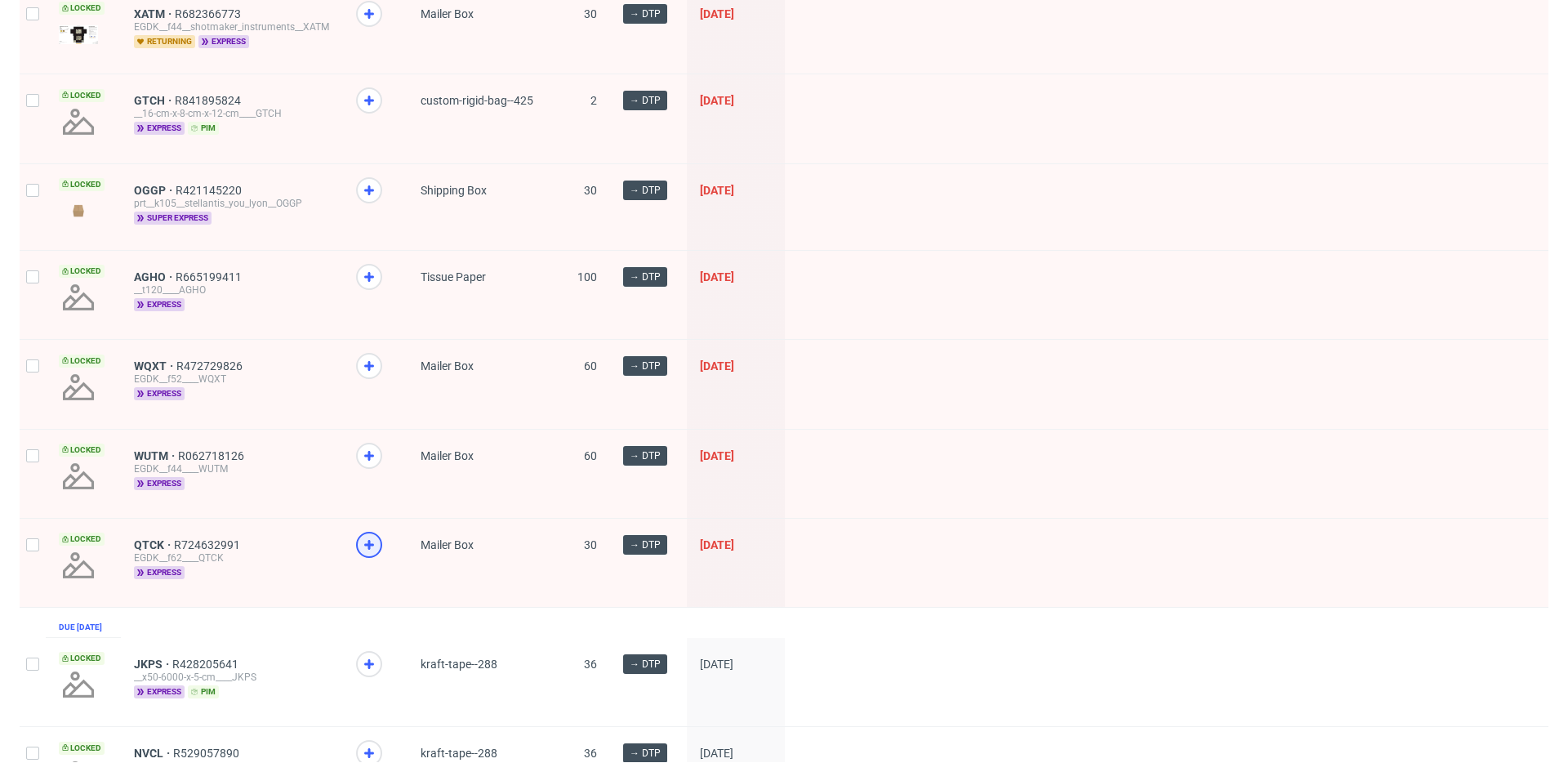
click at [370, 539] on icon at bounding box center [369, 545] width 19 height 19
click at [366, 458] on icon at bounding box center [369, 456] width 19 height 19
click at [370, 360] on icon at bounding box center [369, 366] width 19 height 19
click at [365, 281] on icon at bounding box center [369, 276] width 19 height 19
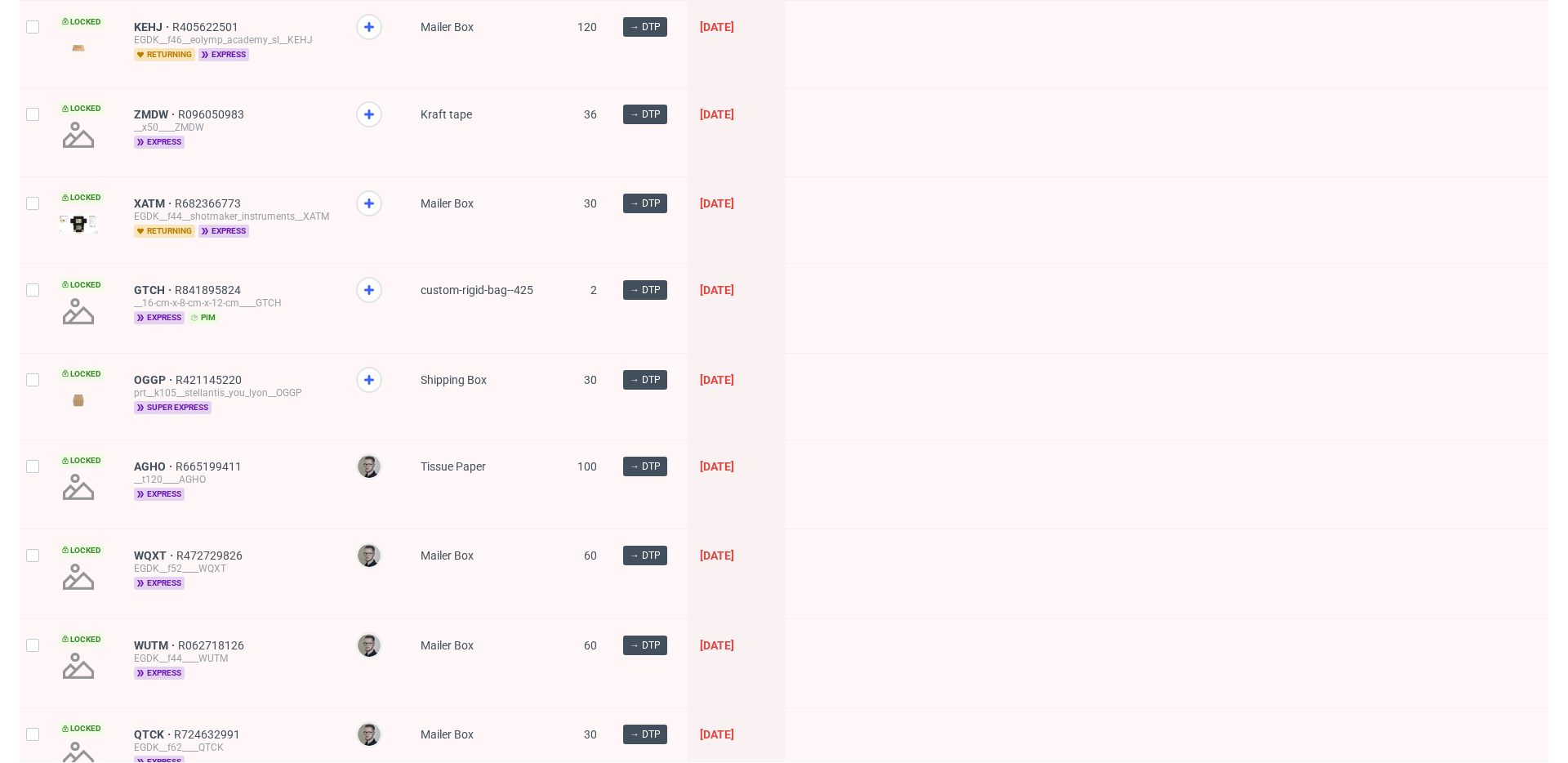
scroll to position [607, 0]
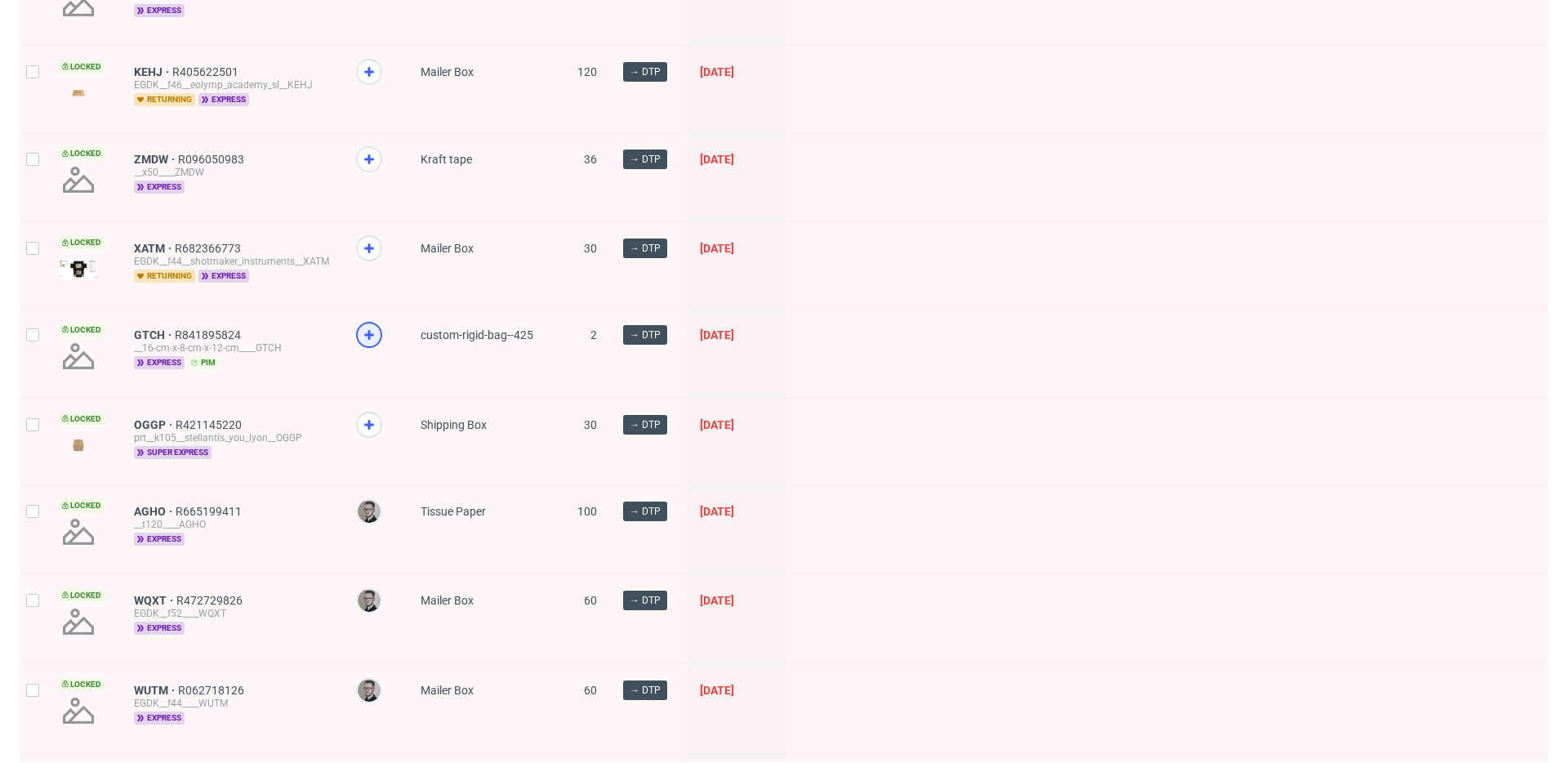
click at [361, 333] on icon at bounding box center [369, 335] width 19 height 19
click at [366, 159] on use at bounding box center [369, 159] width 10 height 10
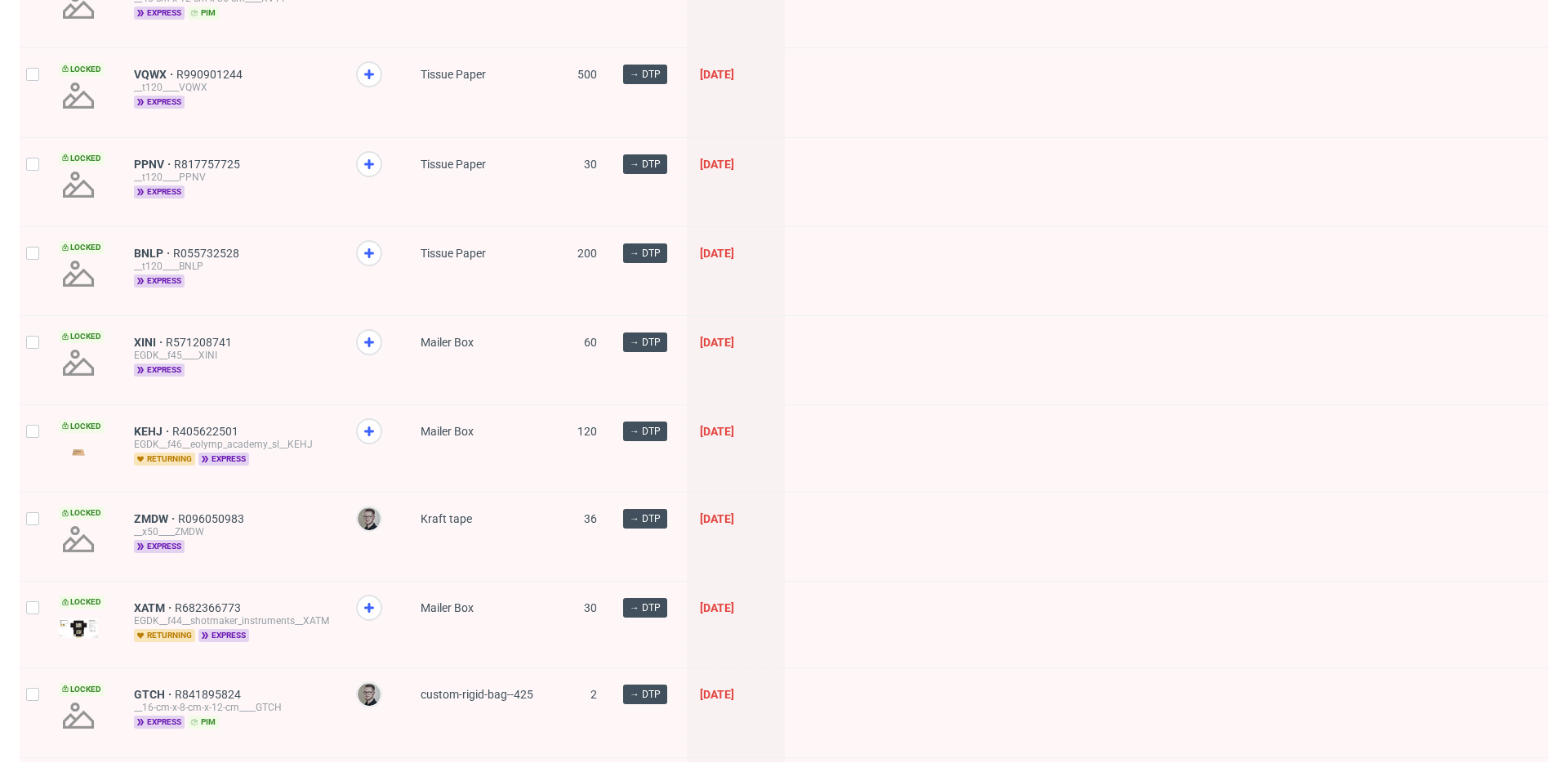
scroll to position [223, 0]
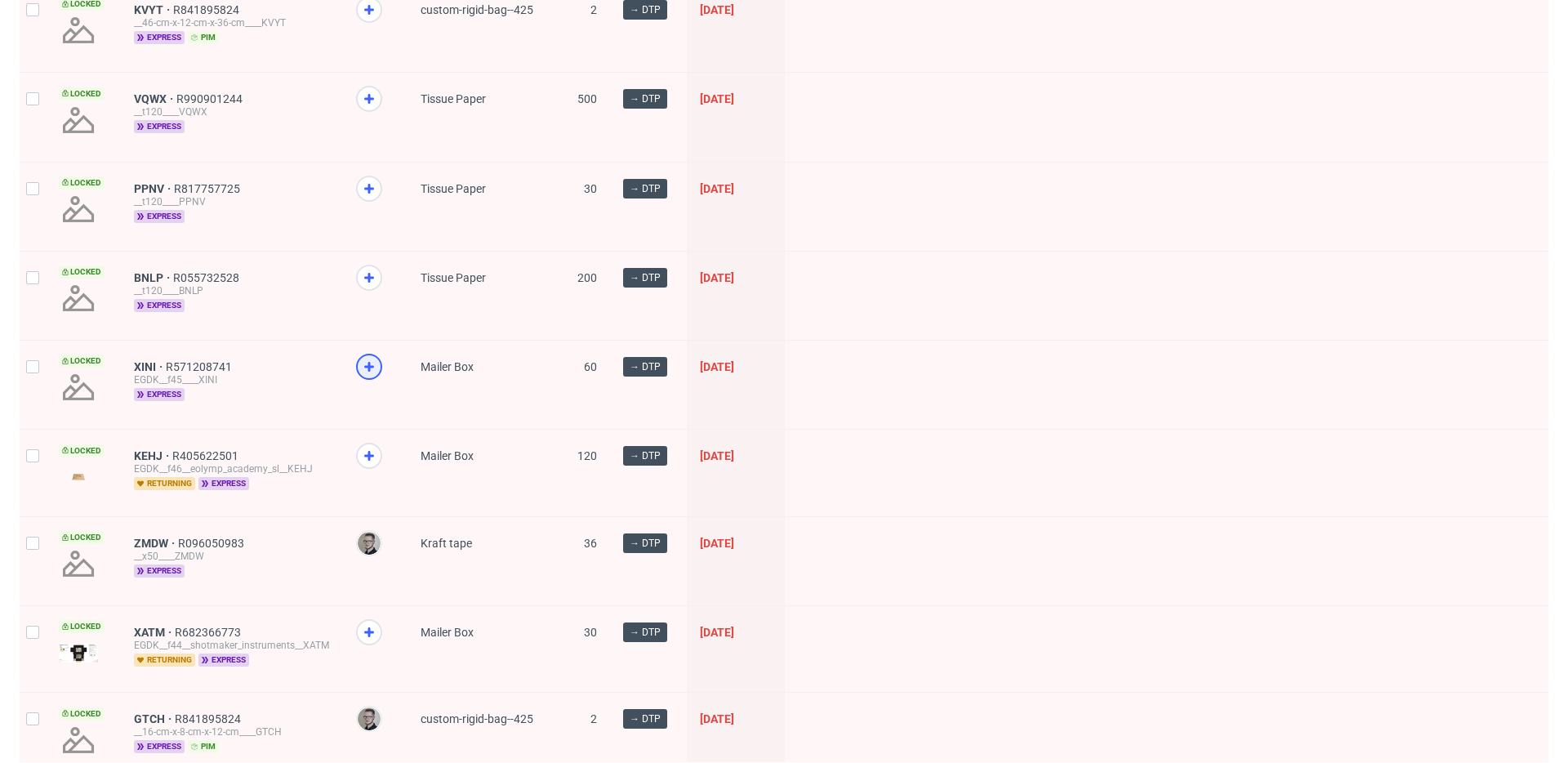
click at [366, 377] on div at bounding box center [369, 367] width 26 height 26
click at [374, 279] on icon at bounding box center [369, 277] width 19 height 19
click at [369, 178] on div at bounding box center [369, 189] width 26 height 26
click at [373, 109] on div at bounding box center [369, 99] width 26 height 26
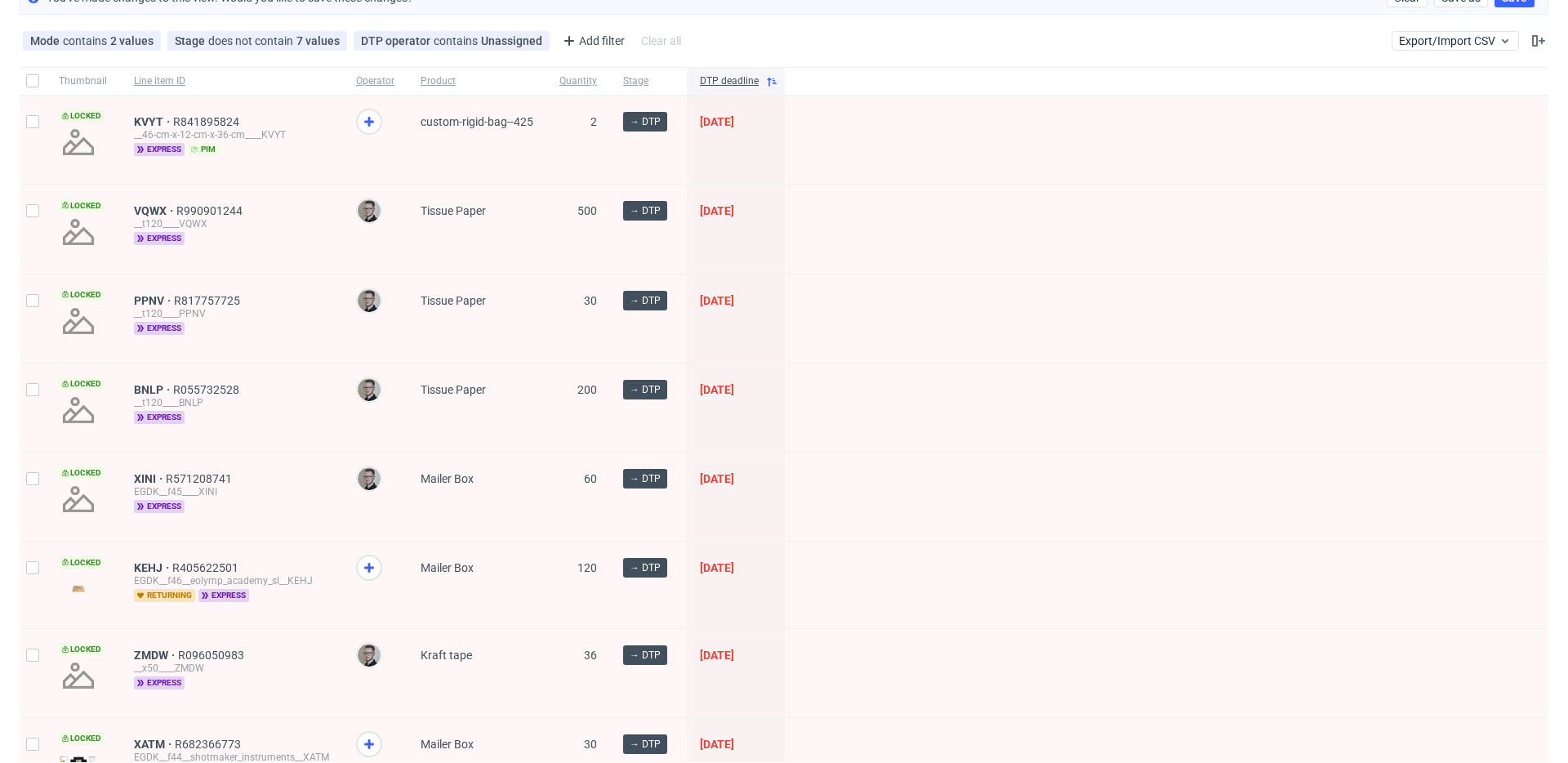
scroll to position [0, 0]
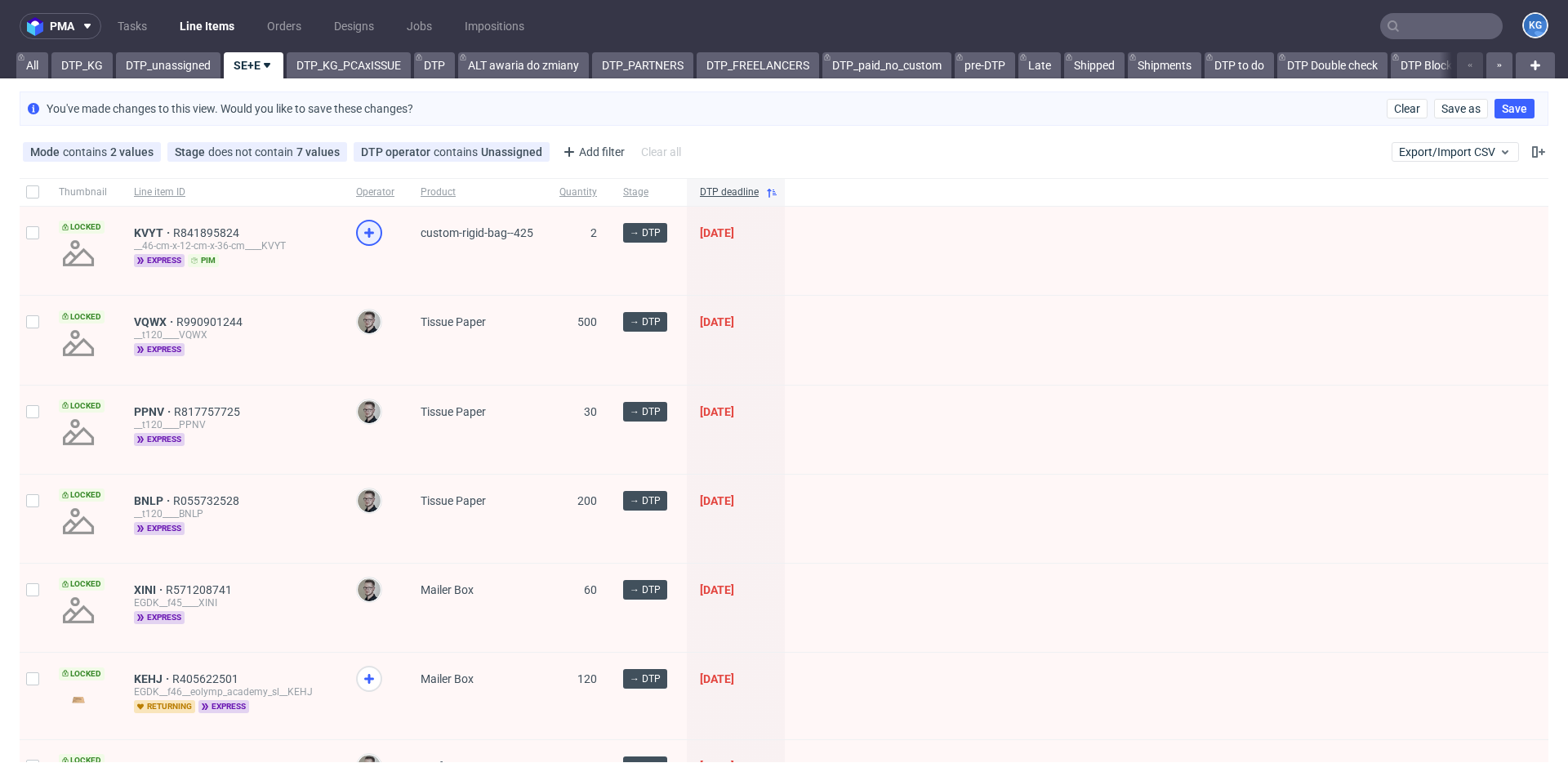
click at [368, 231] on use at bounding box center [369, 233] width 10 height 10
click at [178, 57] on link "DTP_unassigned" at bounding box center [169, 66] width 105 height 26
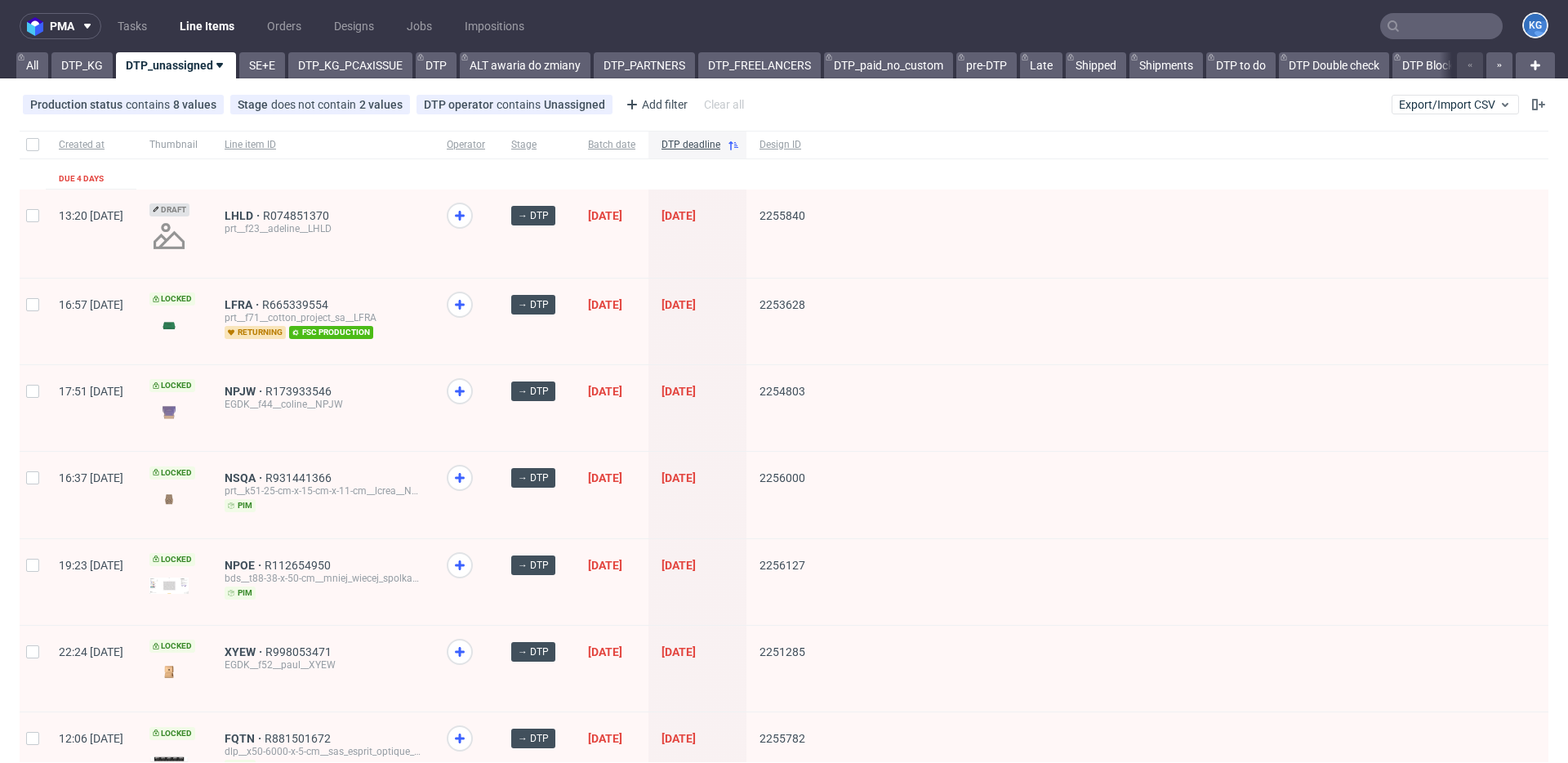
click at [71, 93] on div "Production status contains 8 values Not Defined, Waiting for DTP, Waiting for D…" at bounding box center [385, 105] width 731 height 26
click at [89, 68] on link "DTP_KG" at bounding box center [82, 66] width 61 height 26
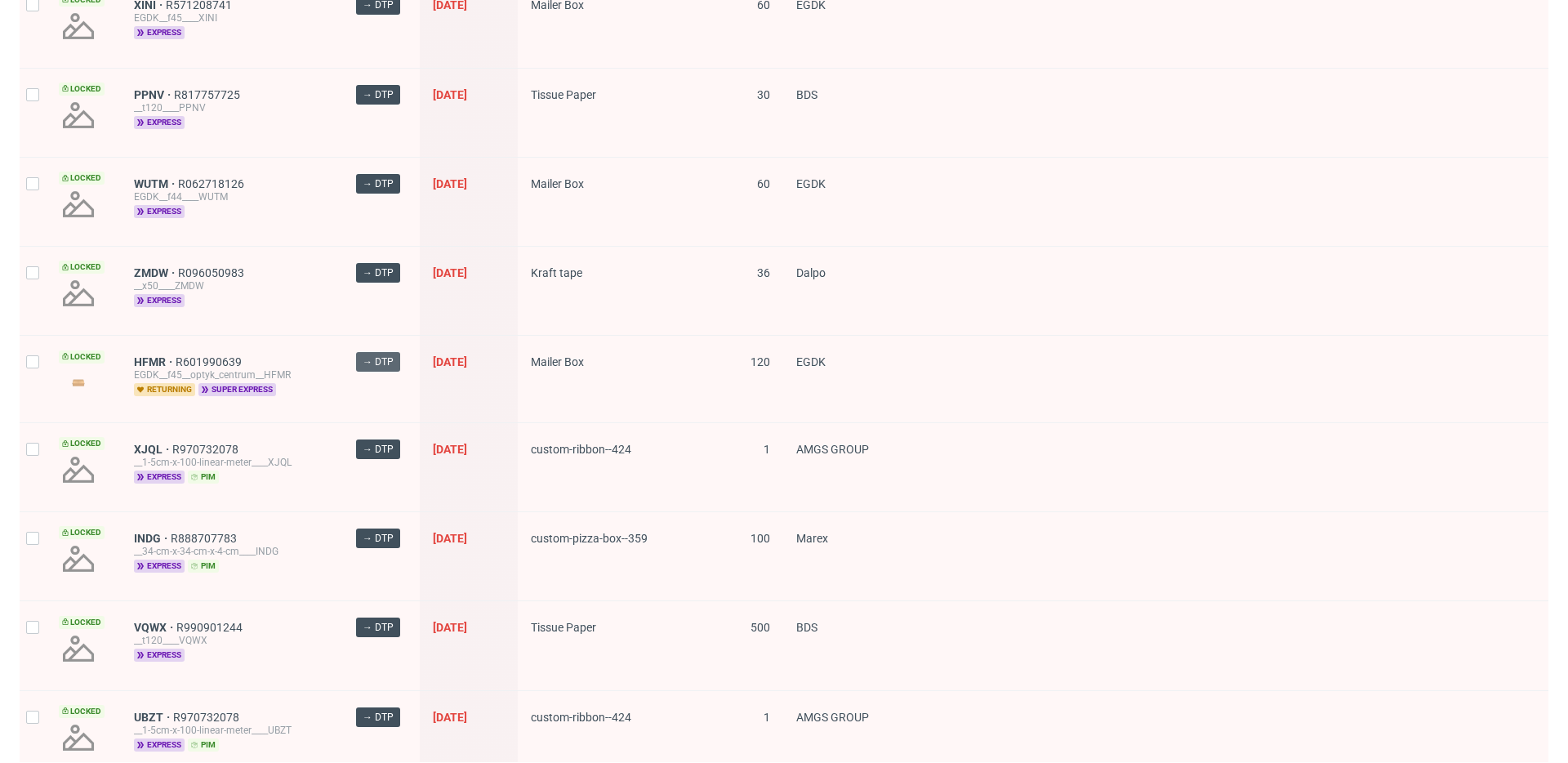
scroll to position [2320, 0]
